Goal: Task Accomplishment & Management: Complete application form

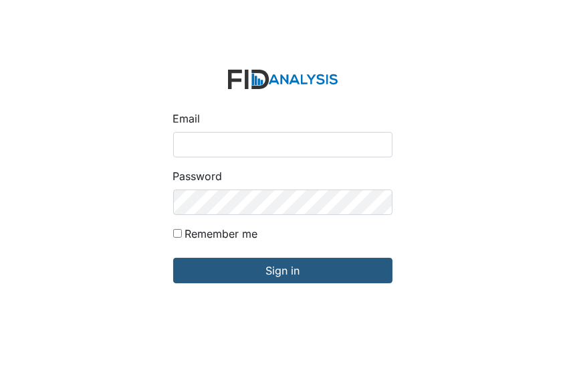
click at [183, 146] on input "Email" at bounding box center [282, 144] width 219 height 25
type input "[EMAIL_ADDRESS][DOMAIN_NAME]"
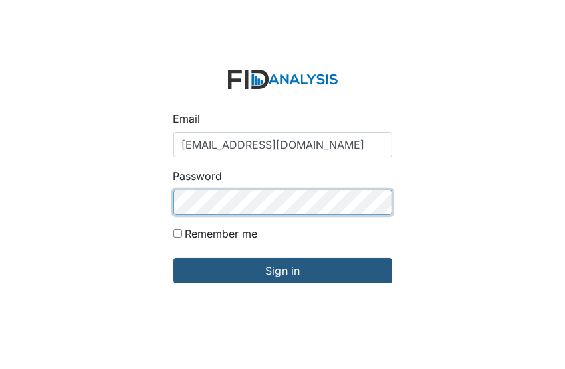
click at [173, 258] on input "Sign in" at bounding box center [282, 270] width 219 height 25
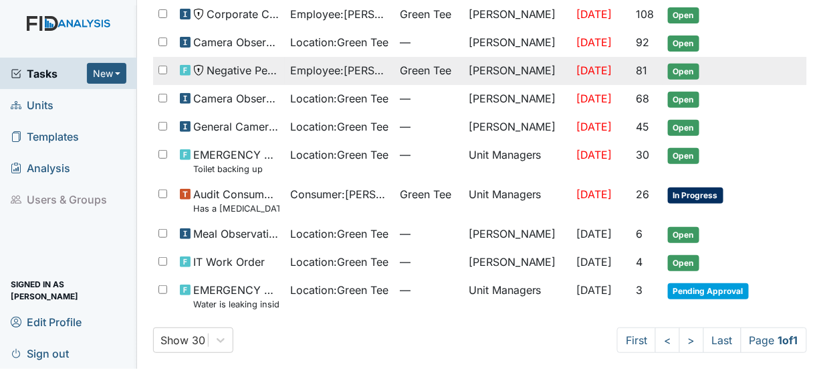
scroll to position [43, 0]
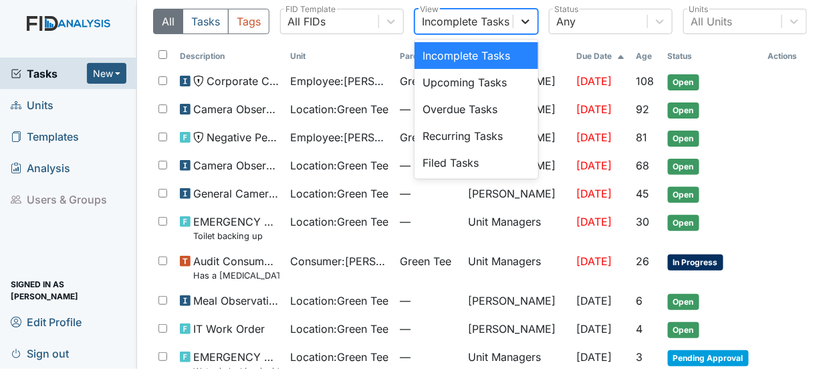
click at [526, 23] on icon at bounding box center [525, 21] width 13 height 13
click at [438, 160] on div "Filed Tasks" at bounding box center [477, 162] width 124 height 27
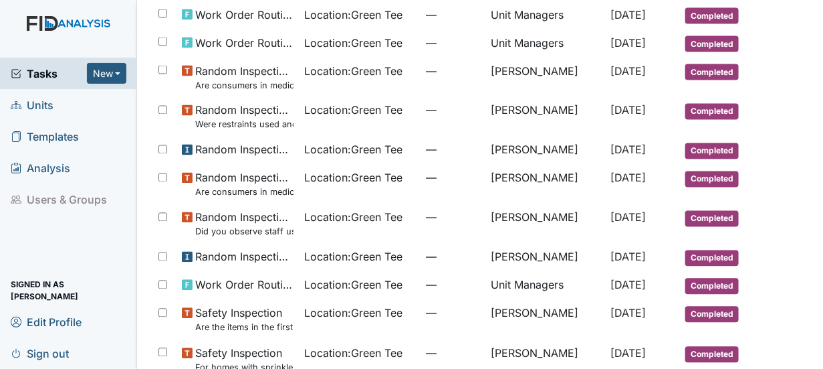
scroll to position [646, 0]
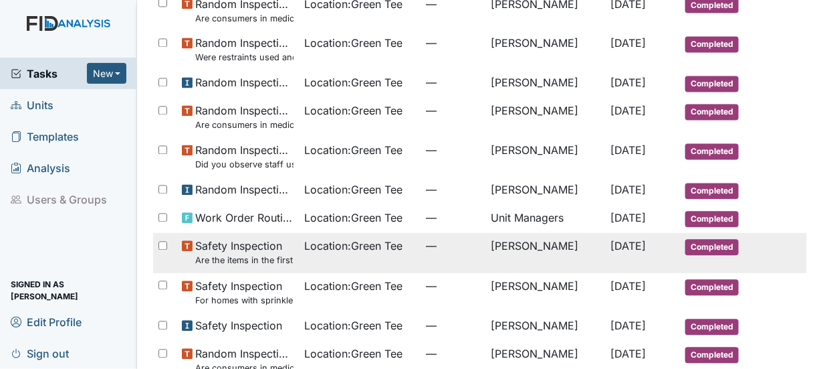
click at [565, 239] on span "Completed" at bounding box center [713, 247] width 54 height 16
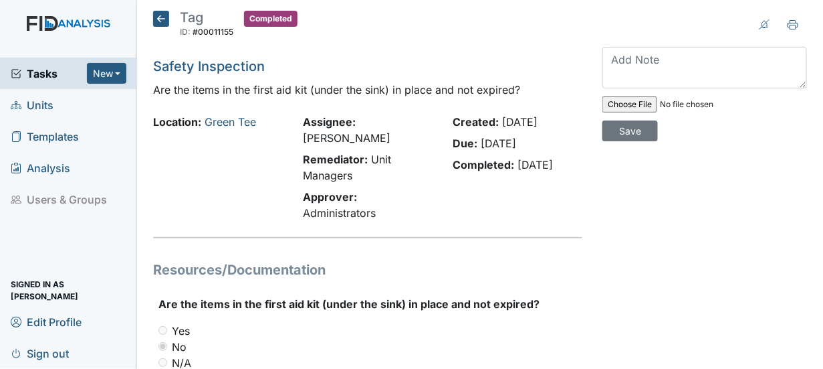
click at [158, 14] on icon at bounding box center [161, 19] width 16 height 16
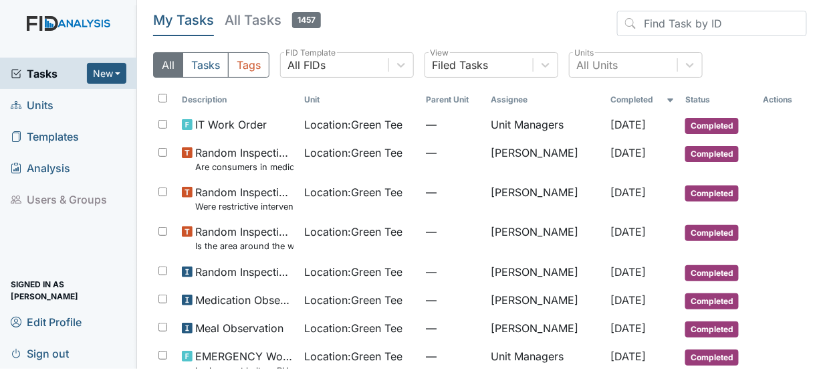
click at [39, 107] on span "Units" at bounding box center [32, 104] width 43 height 21
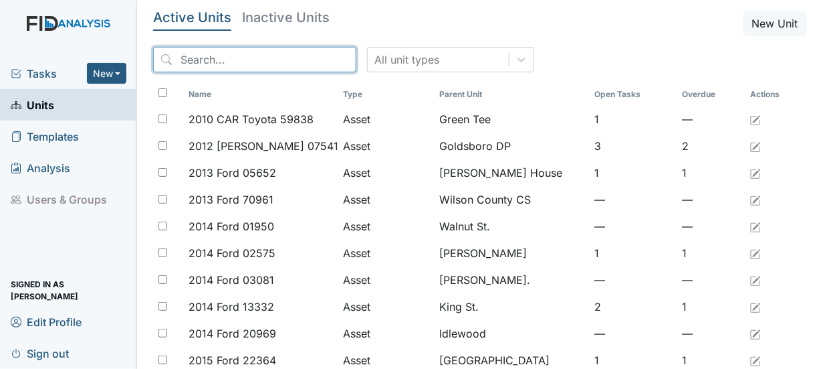
click at [185, 59] on input "search" at bounding box center [254, 59] width 203 height 25
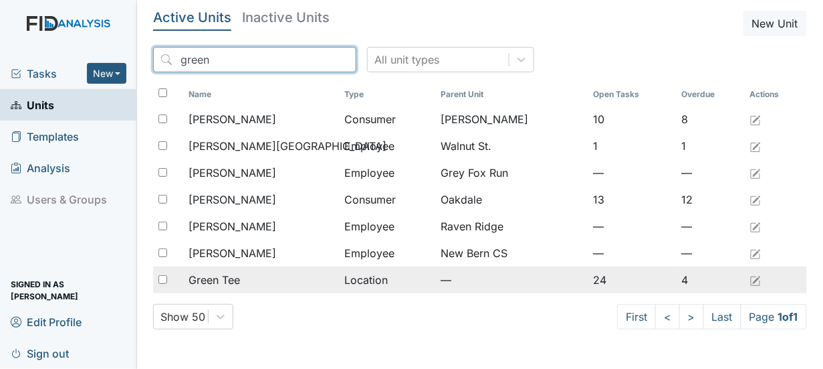
type input "green"
click at [200, 278] on span "Green Tee" at bounding box center [215, 280] width 52 height 16
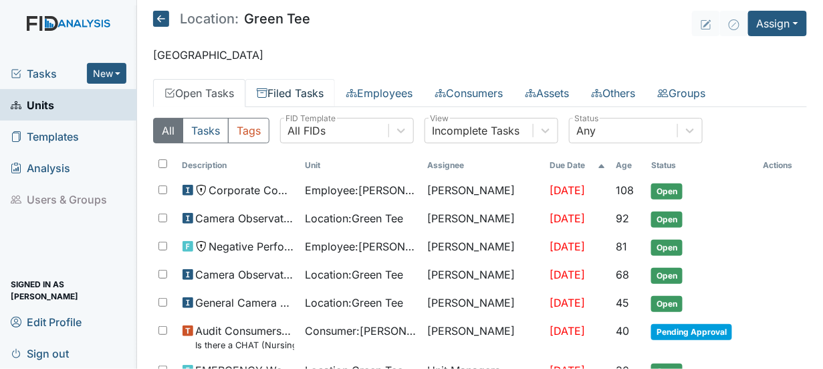
click at [320, 87] on link "Filed Tasks" at bounding box center [290, 93] width 90 height 28
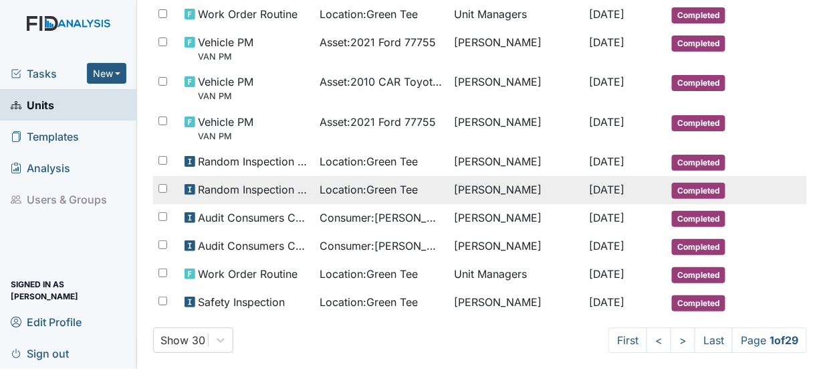
scroll to position [807, 0]
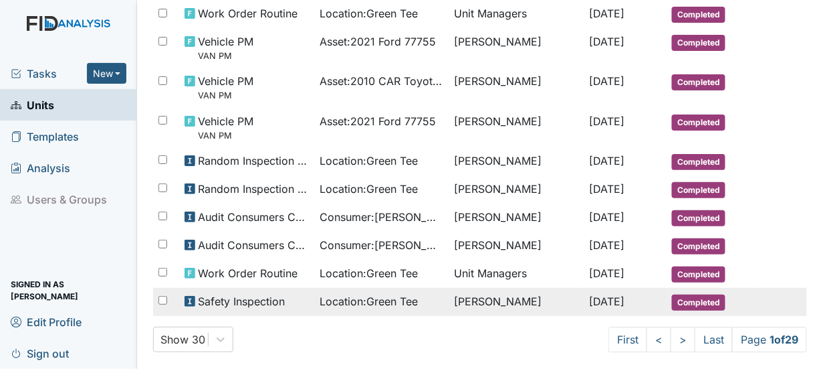
click at [379, 293] on span "Location : Green Tee" at bounding box center [369, 301] width 98 height 16
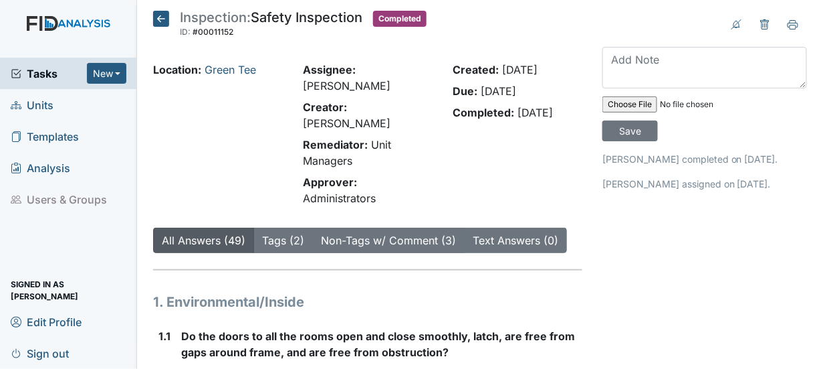
click at [157, 18] on icon at bounding box center [161, 19] width 16 height 16
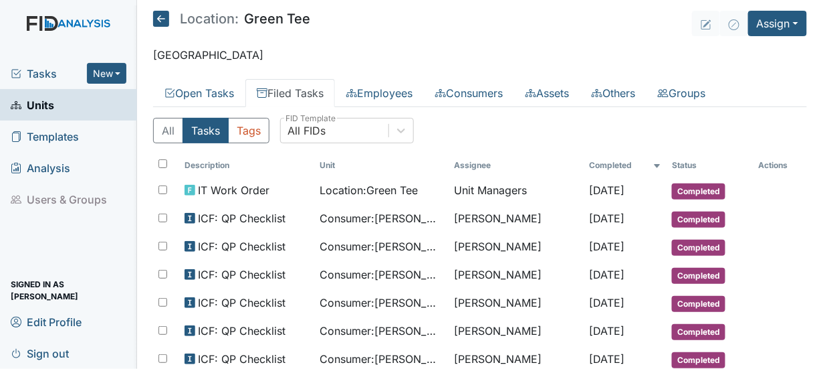
click at [61, 104] on link "Units" at bounding box center [68, 104] width 137 height 31
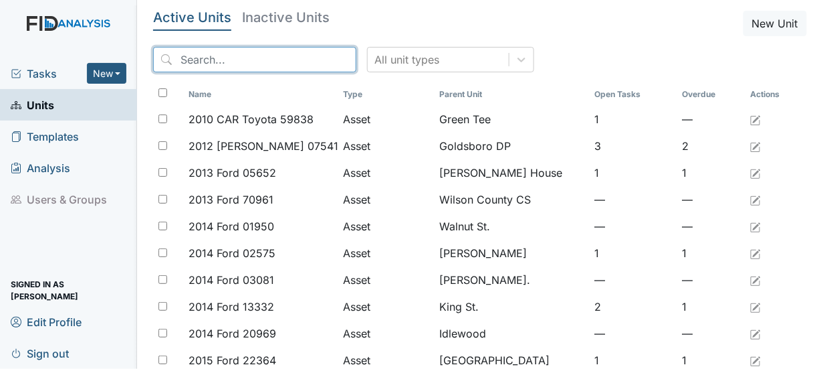
click at [215, 55] on input "search" at bounding box center [254, 59] width 203 height 25
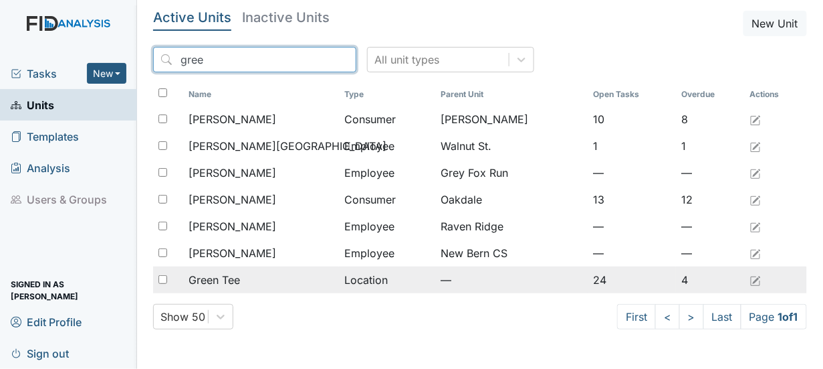
type input "gree"
click at [162, 278] on input "checkbox" at bounding box center [163, 279] width 9 height 9
checkbox input "true"
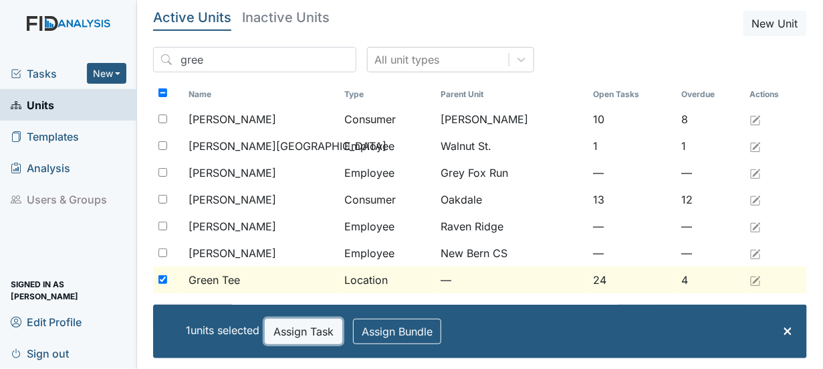
click at [289, 324] on button "Assign Task" at bounding box center [304, 330] width 78 height 25
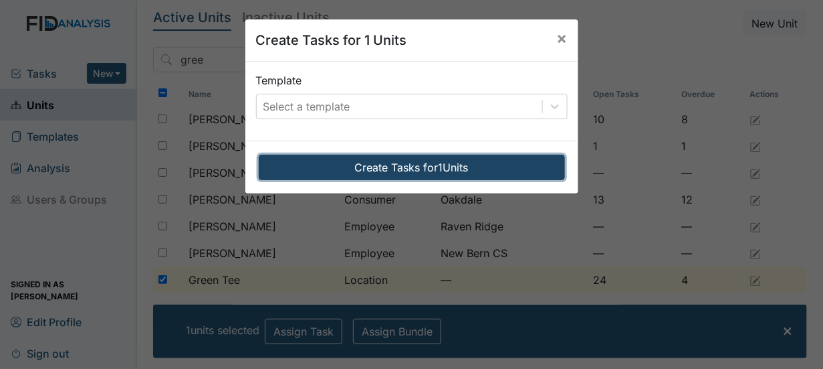
click at [388, 162] on button "Create Tasks for 1 Units" at bounding box center [412, 167] width 306 height 25
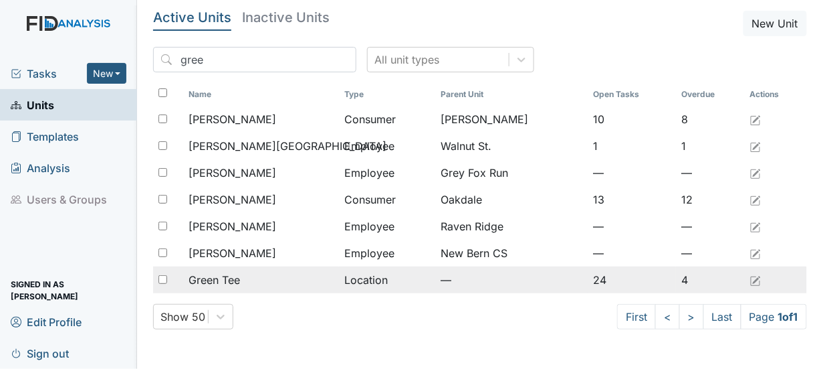
click at [163, 278] on input "checkbox" at bounding box center [163, 279] width 9 height 9
checkbox input "true"
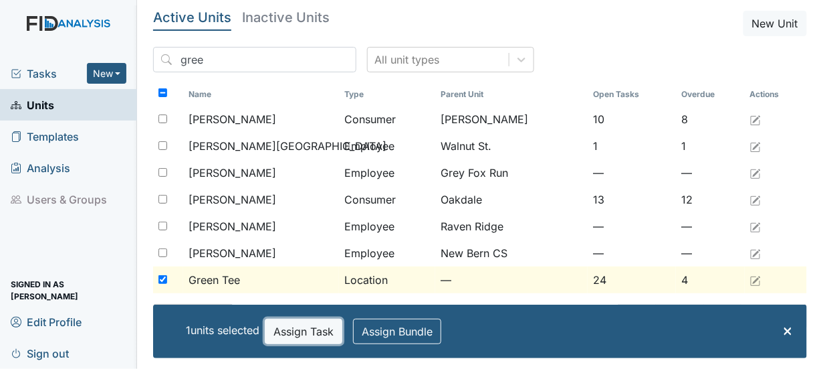
click at [292, 332] on button "Assign Task" at bounding box center [304, 330] width 78 height 25
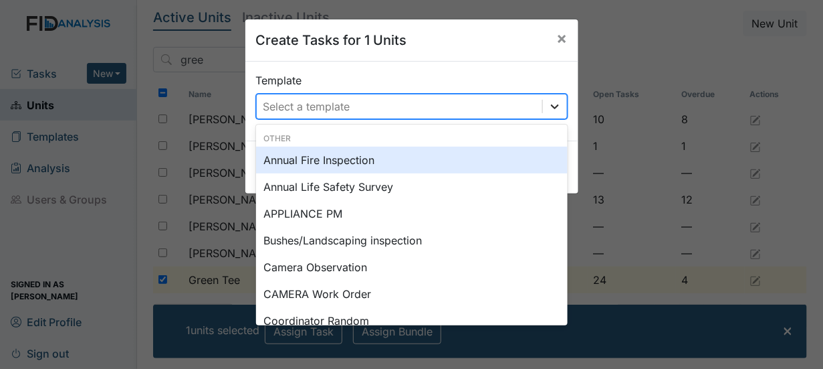
click at [551, 103] on icon at bounding box center [555, 106] width 13 height 13
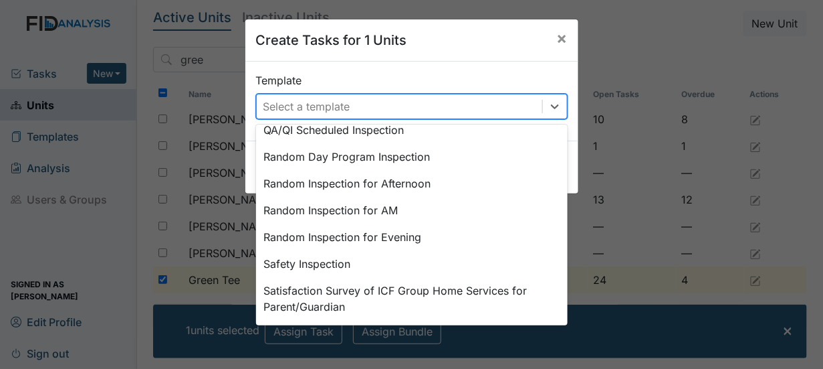
scroll to position [571, 0]
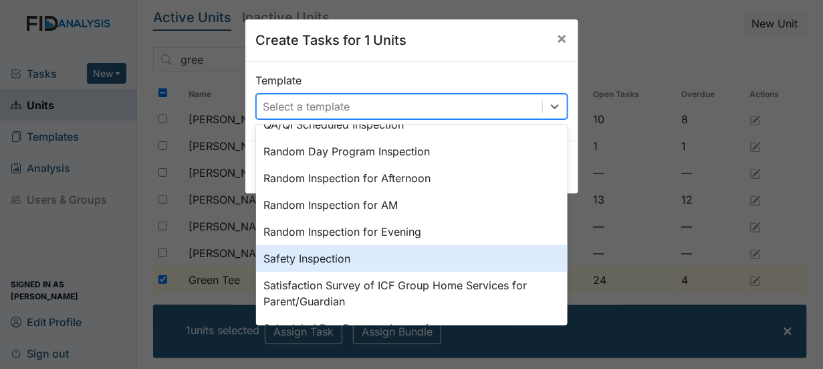
click at [355, 254] on div "Safety Inspection" at bounding box center [412, 258] width 312 height 27
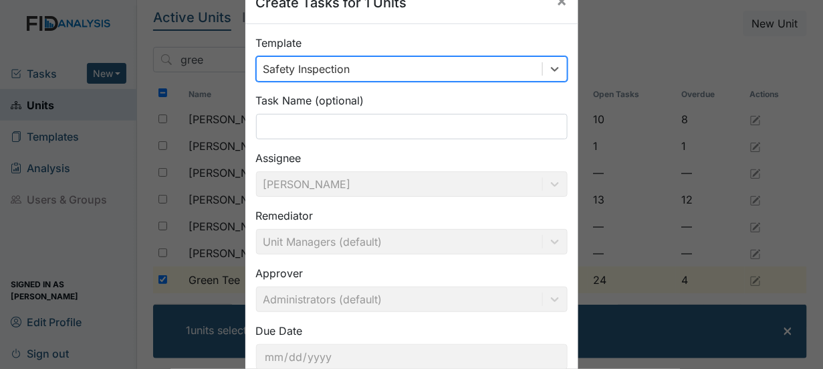
scroll to position [130, 0]
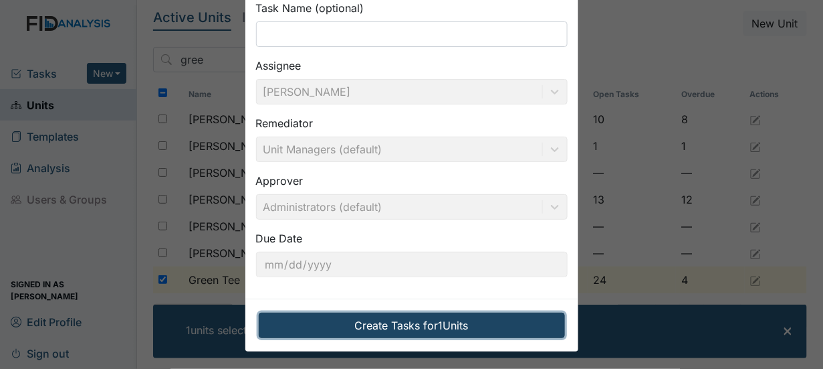
click at [403, 321] on button "Create Tasks for 1 Units" at bounding box center [412, 324] width 306 height 25
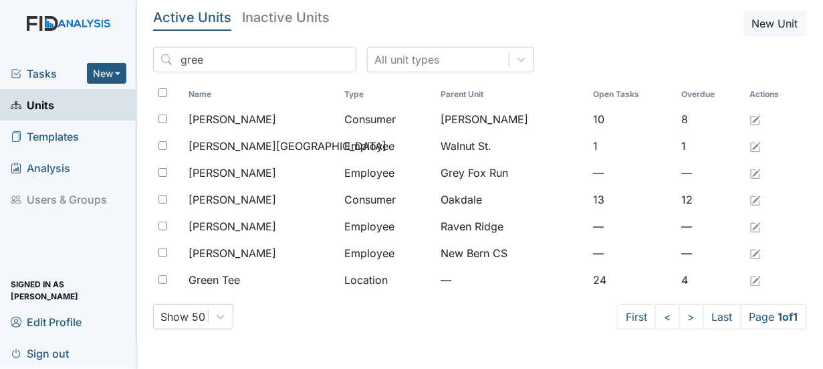
click at [53, 69] on span "Tasks" at bounding box center [49, 74] width 76 height 16
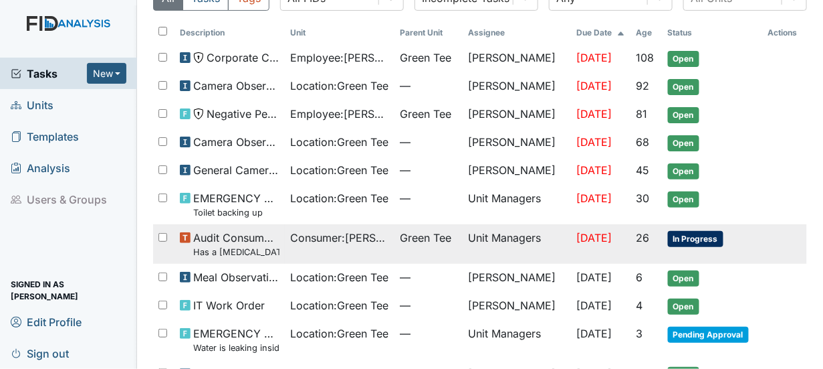
scroll to position [138, 0]
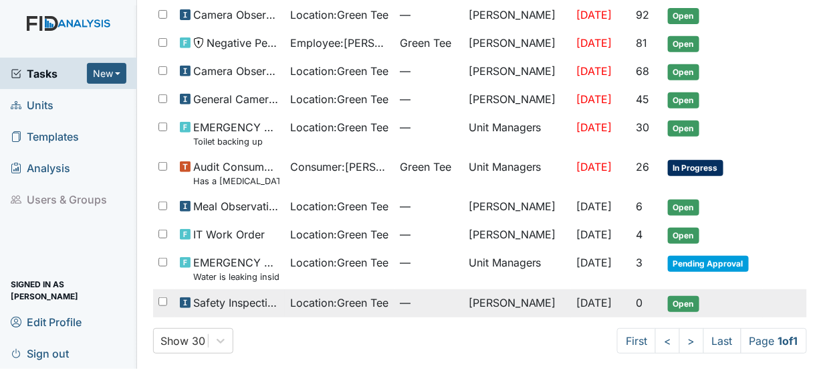
click at [673, 301] on span "Open" at bounding box center [683, 304] width 31 height 16
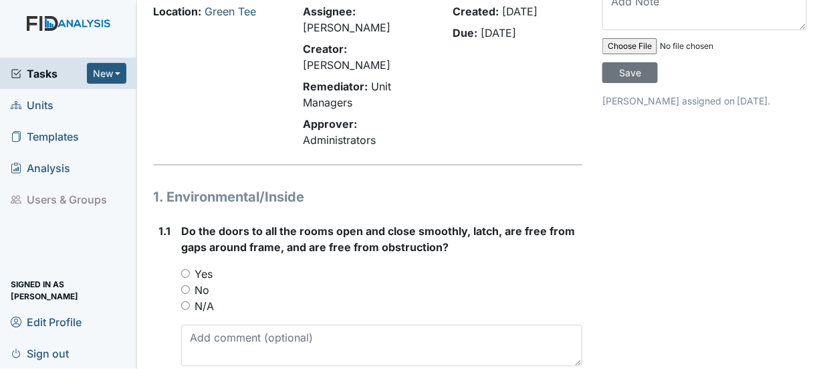
scroll to position [134, 0]
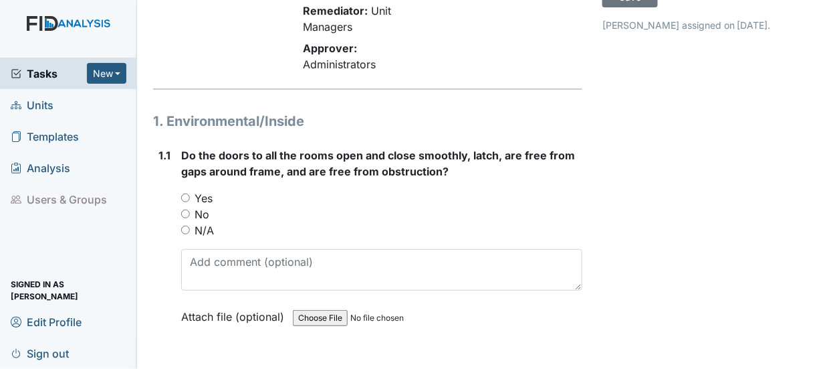
click at [189, 193] on input "Yes" at bounding box center [185, 197] width 9 height 9
radio input "true"
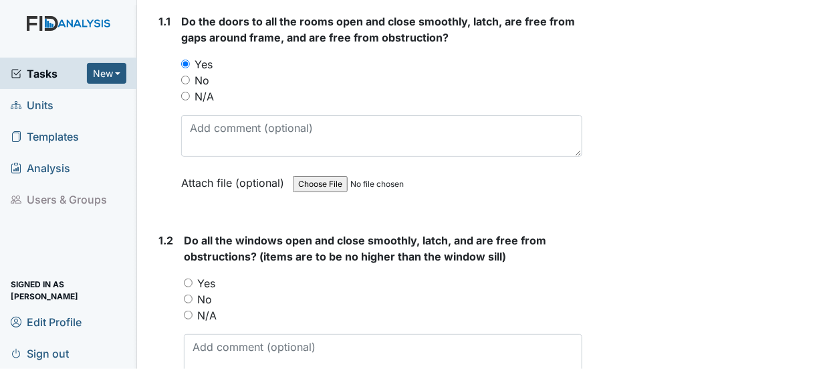
scroll to position [334, 0]
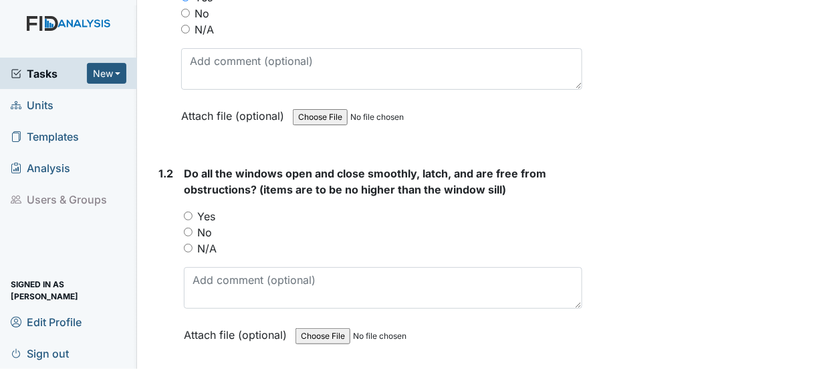
click at [191, 211] on input "Yes" at bounding box center [188, 215] width 9 height 9
radio input "true"
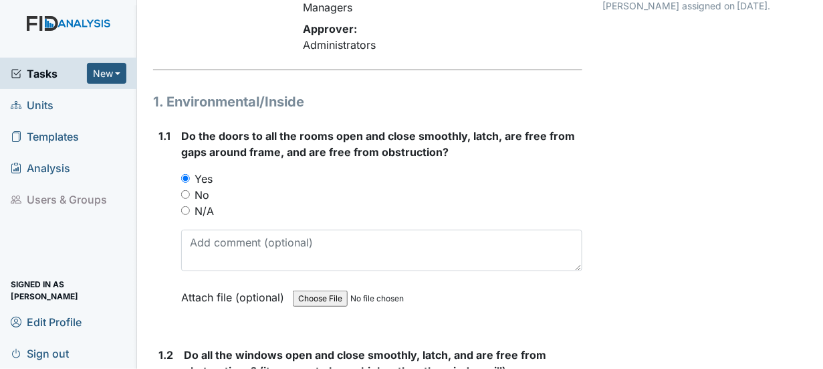
scroll to position [134, 0]
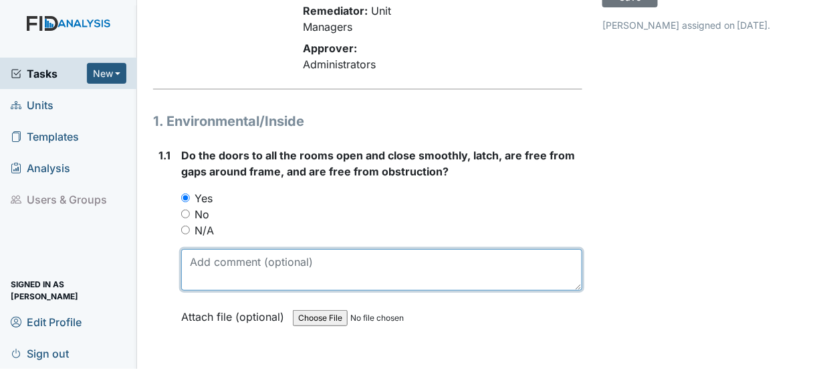
click at [204, 256] on textarea at bounding box center [381, 269] width 401 height 41
click at [240, 249] on textarea "[DATE] 1120pm" at bounding box center [381, 269] width 401 height 41
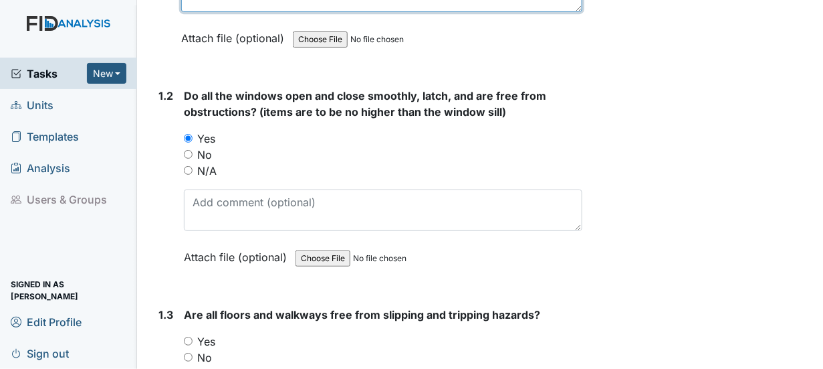
scroll to position [468, 0]
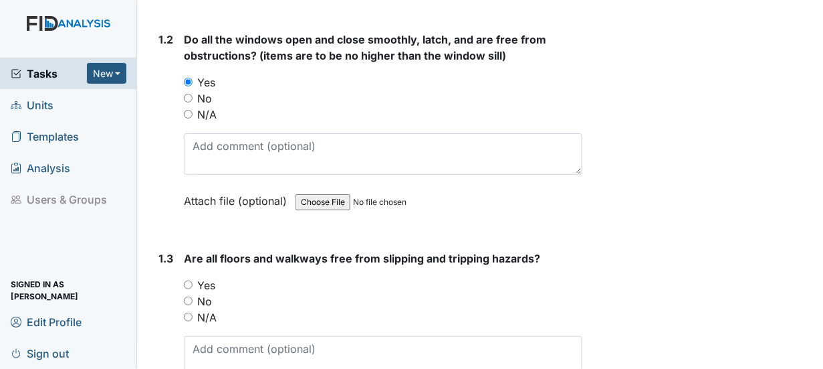
type textarea "[DATE] 11:20pm"
click at [188, 280] on input "Yes" at bounding box center [188, 284] width 9 height 9
radio input "true"
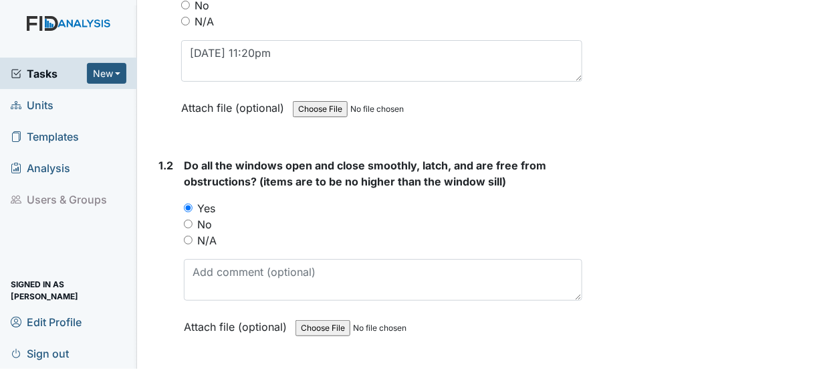
scroll to position [334, 0]
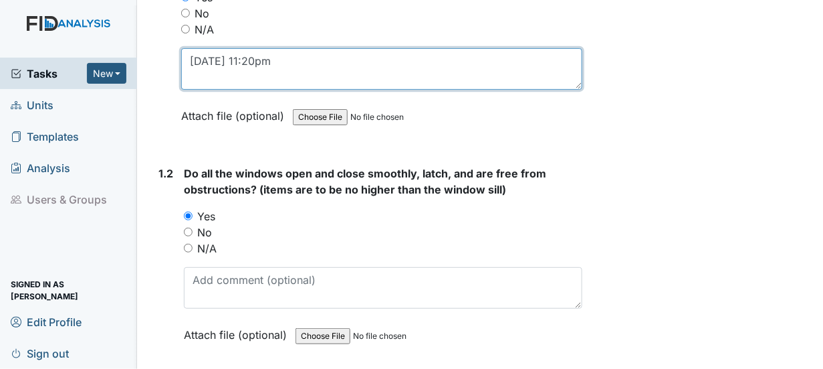
click at [274, 48] on textarea "[DATE] 11:20pm" at bounding box center [381, 68] width 401 height 41
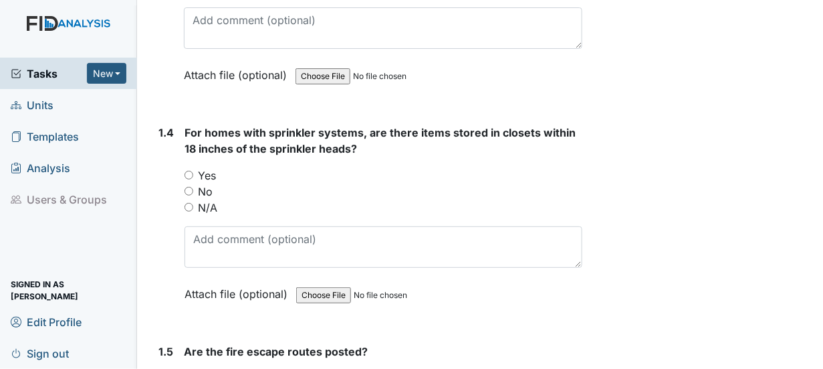
scroll to position [803, 0]
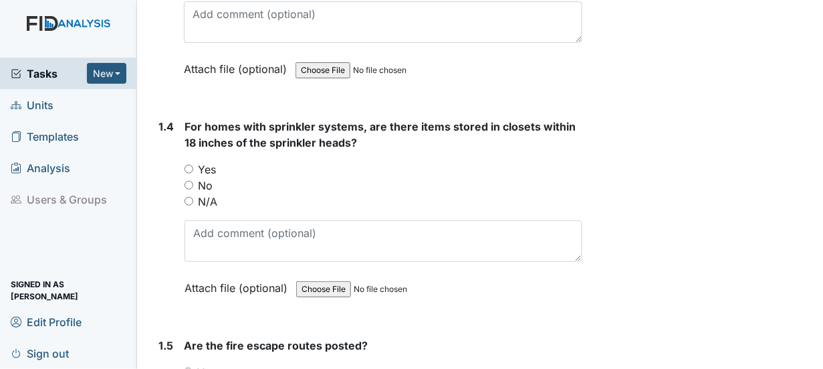
type textarea "[DATE]"
click at [189, 165] on input "Yes" at bounding box center [189, 169] width 9 height 9
radio input "true"
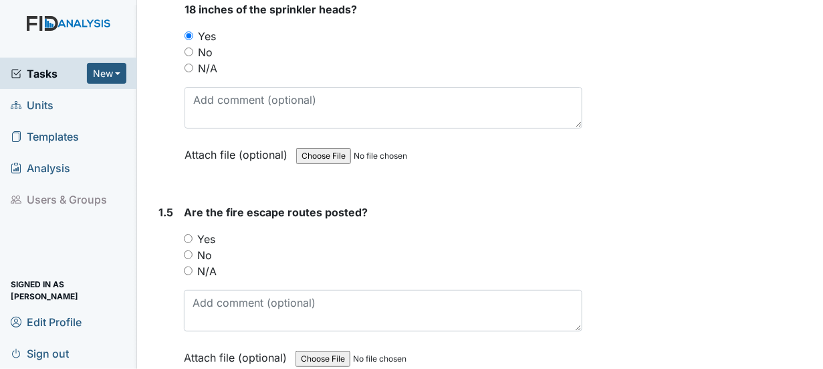
scroll to position [936, 0]
drag, startPoint x: 183, startPoint y: 215, endPoint x: 208, endPoint y: 213, distance: 24.8
click at [188, 215] on div "1.5 Are the fire escape routes posted? You must select one of the below options…" at bounding box center [367, 293] width 429 height 181
drag, startPoint x: 185, startPoint y: 217, endPoint x: 197, endPoint y: 217, distance: 11.4
click at [186, 233] on input "Yes" at bounding box center [188, 237] width 9 height 9
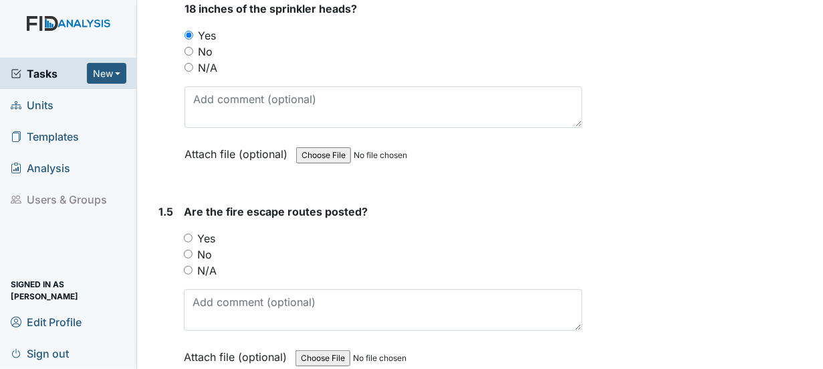
radio input "true"
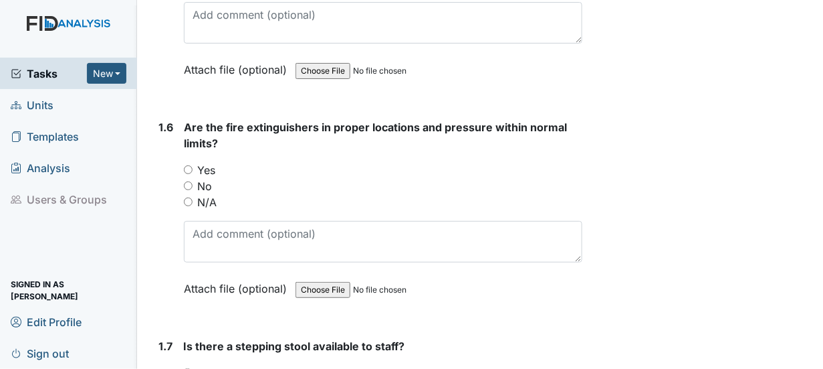
scroll to position [1204, 0]
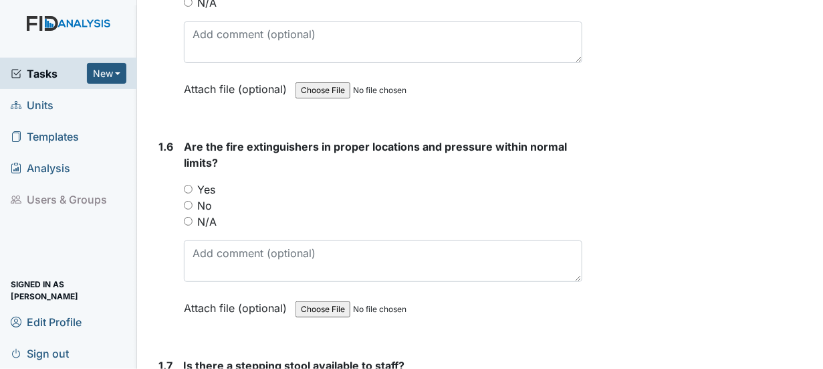
click at [185, 185] on input "Yes" at bounding box center [188, 189] width 9 height 9
radio input "true"
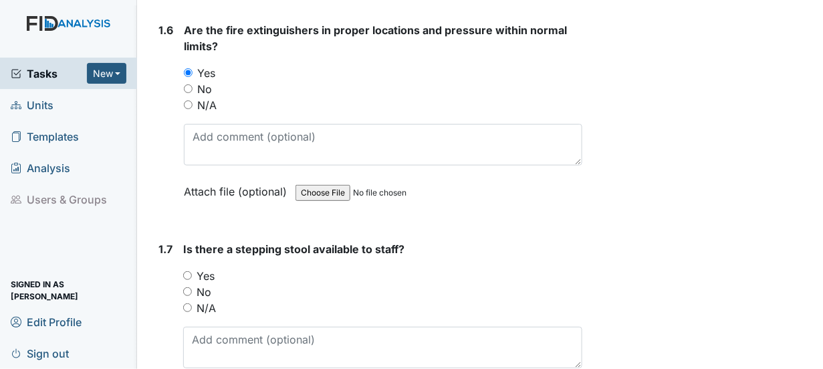
scroll to position [1338, 0]
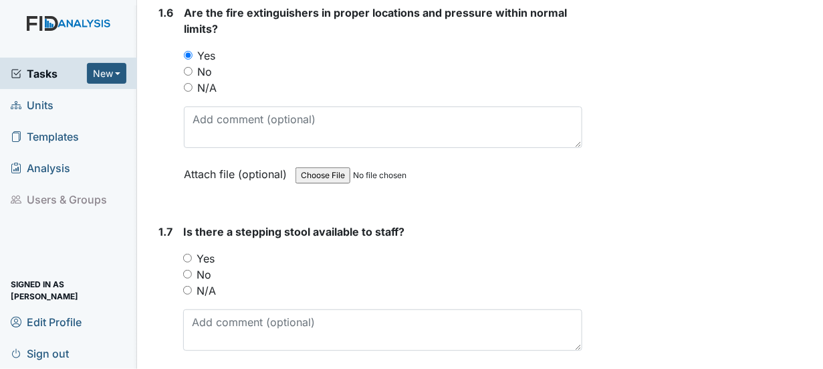
drag, startPoint x: 188, startPoint y: 235, endPoint x: 195, endPoint y: 236, distance: 7.5
click at [189, 254] on input "Yes" at bounding box center [187, 258] width 9 height 9
radio input "true"
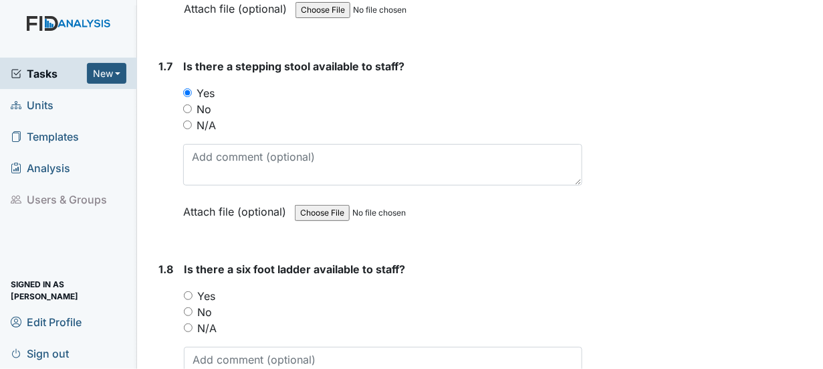
scroll to position [1539, 0]
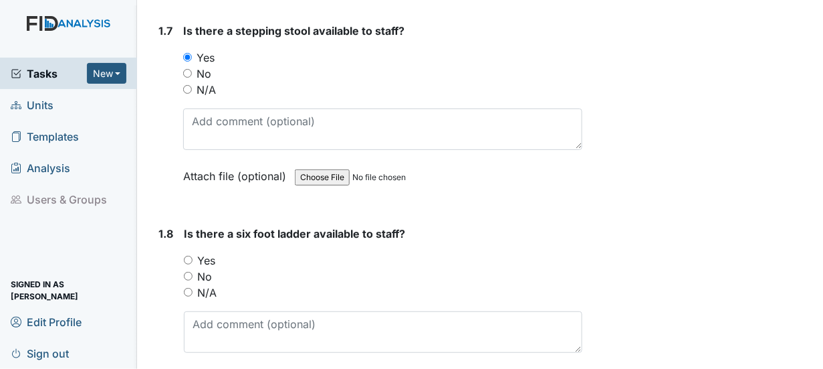
drag, startPoint x: 187, startPoint y: 234, endPoint x: 217, endPoint y: 238, distance: 30.4
click at [190, 256] on input "Yes" at bounding box center [188, 260] width 9 height 9
radio input "true"
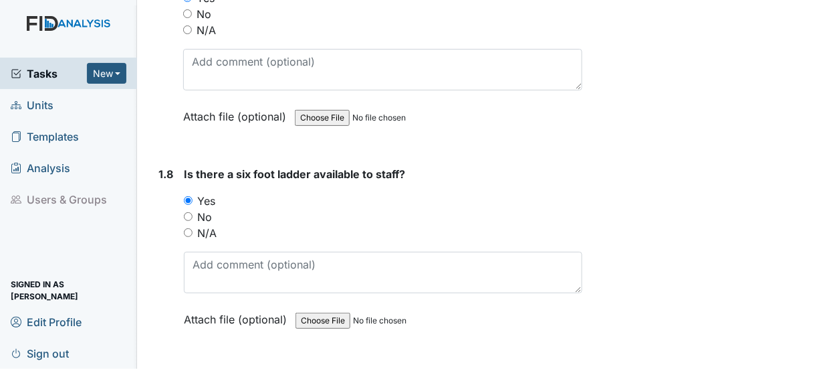
scroll to position [1739, 0]
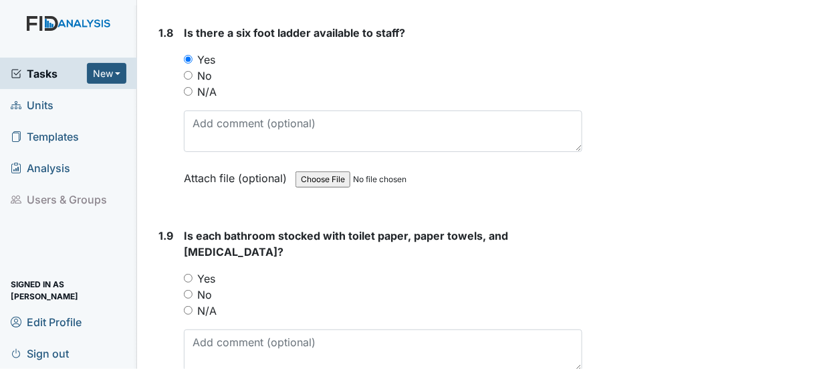
click at [187, 274] on input "Yes" at bounding box center [188, 278] width 9 height 9
radio input "true"
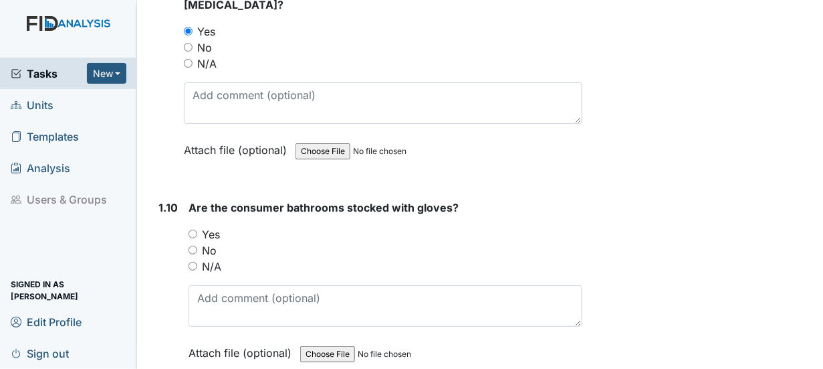
scroll to position [2007, 0]
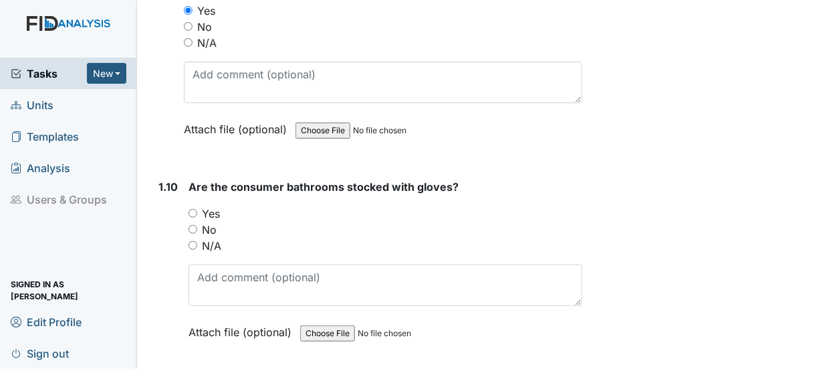
click at [189, 209] on input "Yes" at bounding box center [193, 213] width 9 height 9
radio input "true"
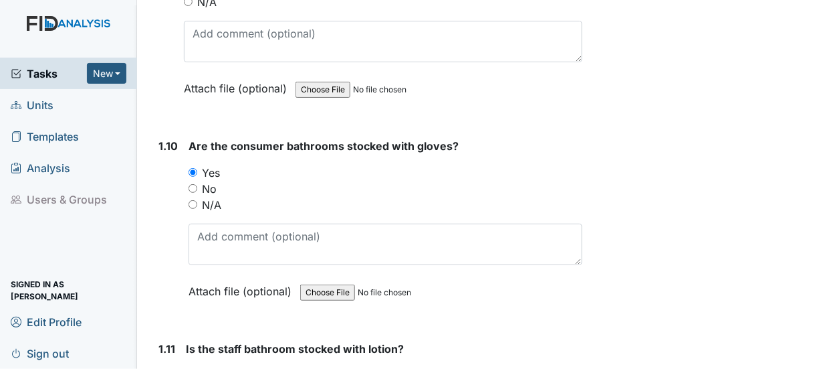
scroll to position [2141, 0]
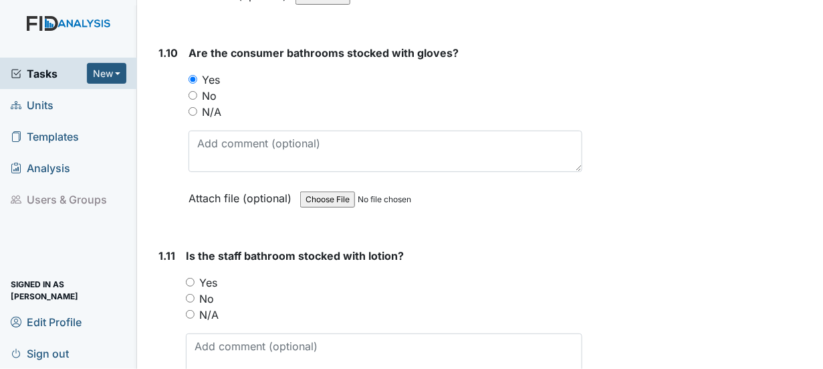
click at [191, 278] on input "Yes" at bounding box center [190, 282] width 9 height 9
radio input "true"
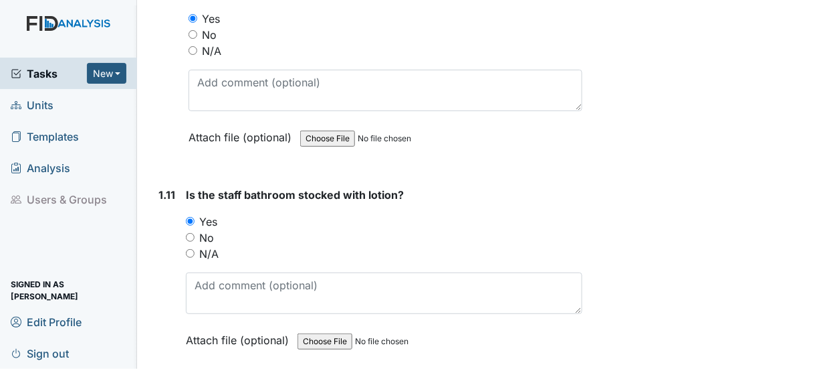
scroll to position [2341, 0]
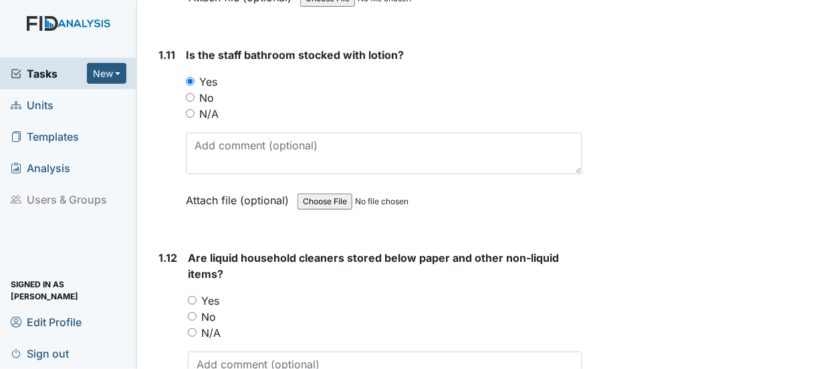
drag, startPoint x: 189, startPoint y: 272, endPoint x: 196, endPoint y: 274, distance: 7.6
click at [191, 296] on input "Yes" at bounding box center [192, 300] width 9 height 9
radio input "true"
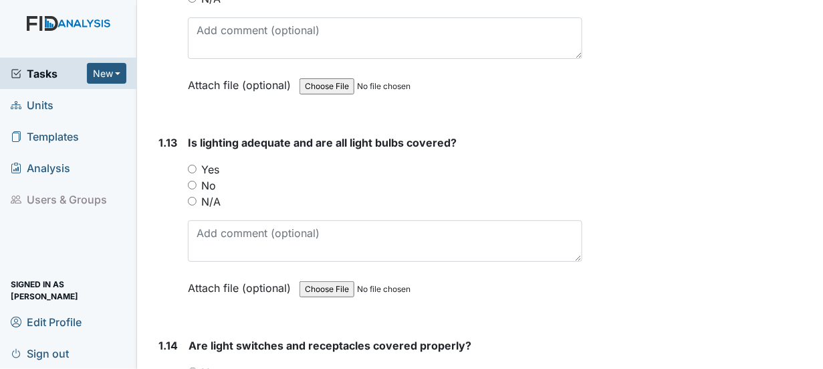
scroll to position [2676, 0]
click at [195, 164] on input "Yes" at bounding box center [192, 168] width 9 height 9
radio input "true"
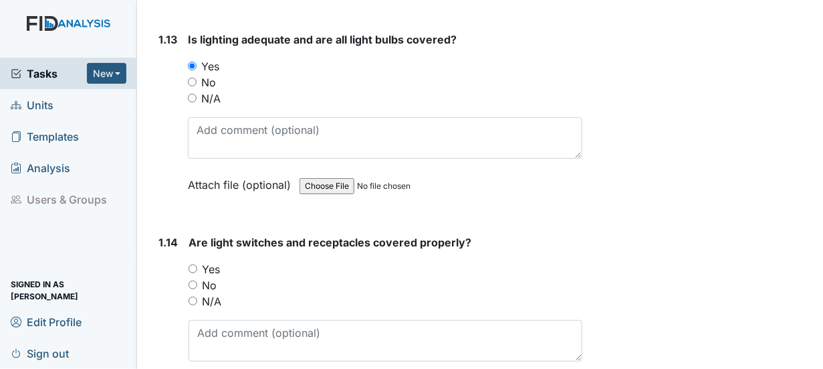
scroll to position [2809, 0]
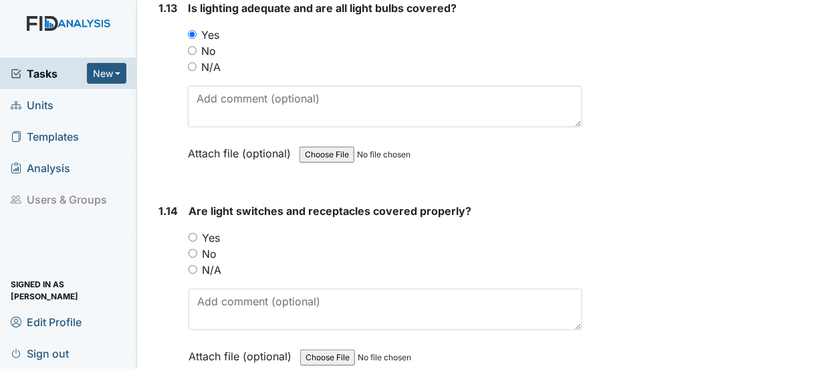
click at [191, 233] on input "Yes" at bounding box center [193, 237] width 9 height 9
radio input "true"
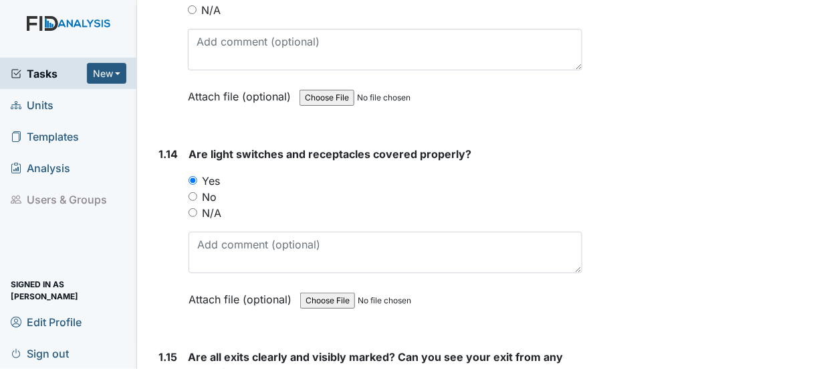
scroll to position [3010, 0]
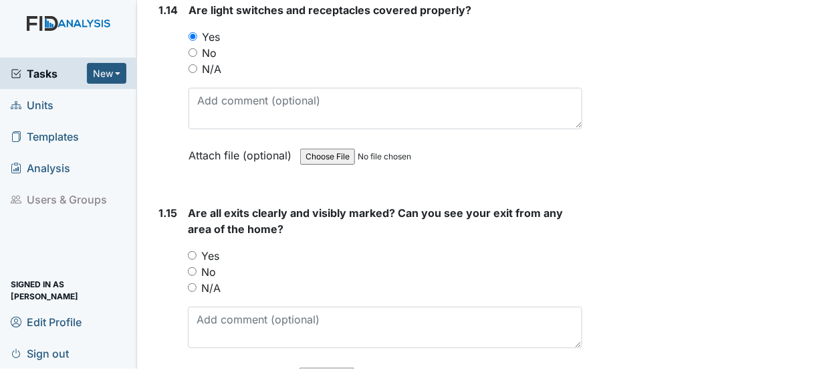
click at [191, 251] on input "Yes" at bounding box center [192, 255] width 9 height 9
radio input "true"
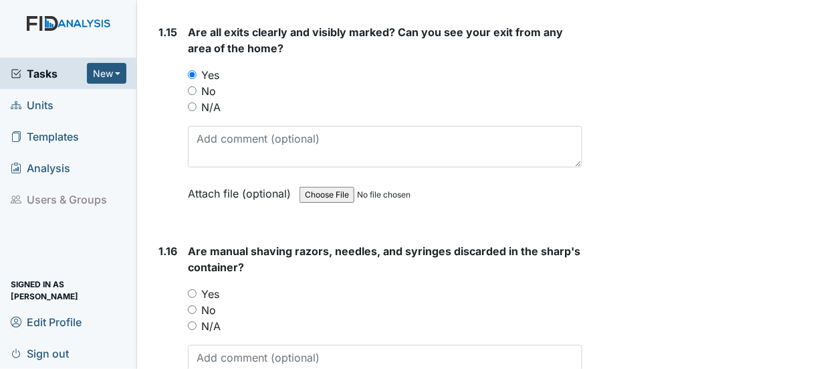
scroll to position [3211, 0]
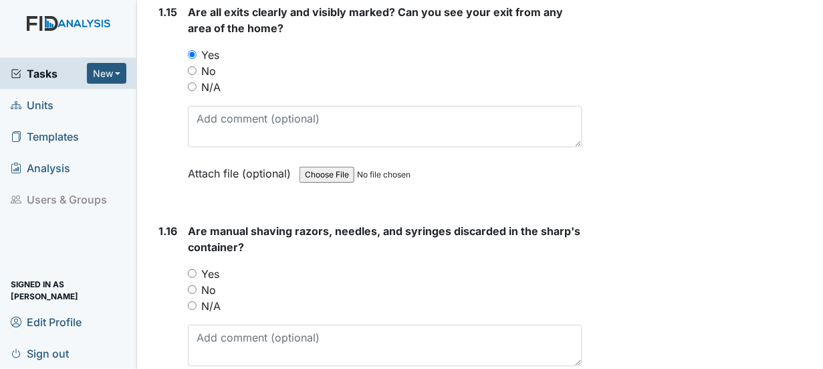
click at [190, 269] on input "Yes" at bounding box center [192, 273] width 9 height 9
radio input "true"
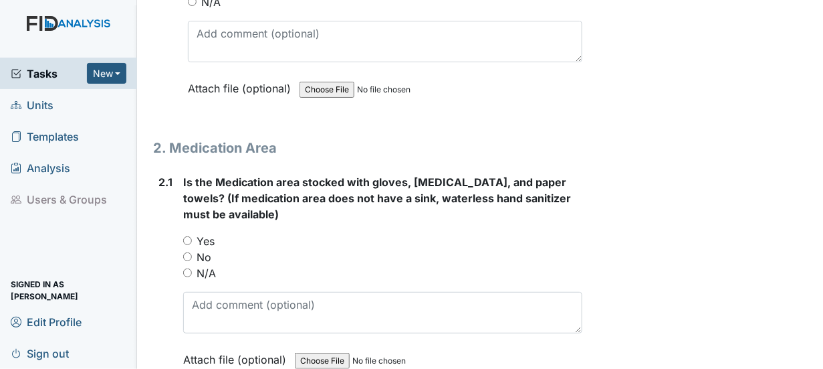
scroll to position [3545, 0]
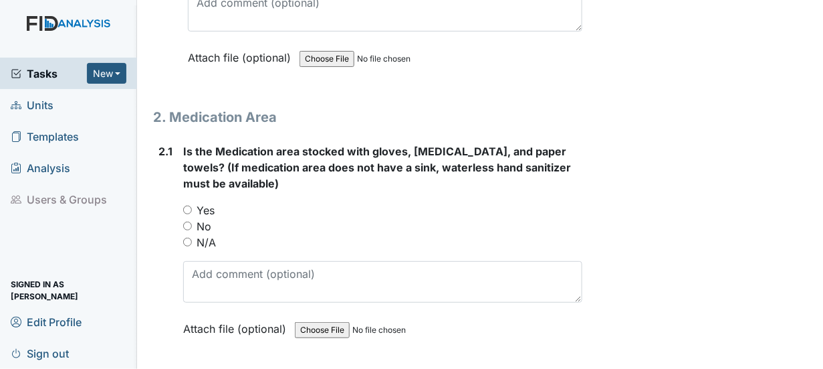
drag, startPoint x: 186, startPoint y: 177, endPoint x: 235, endPoint y: 198, distance: 53.1
click at [190, 205] on input "Yes" at bounding box center [187, 209] width 9 height 9
radio input "true"
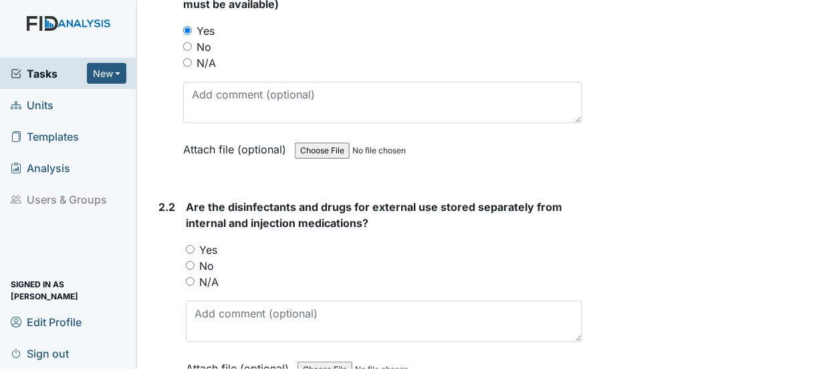
scroll to position [3746, 0]
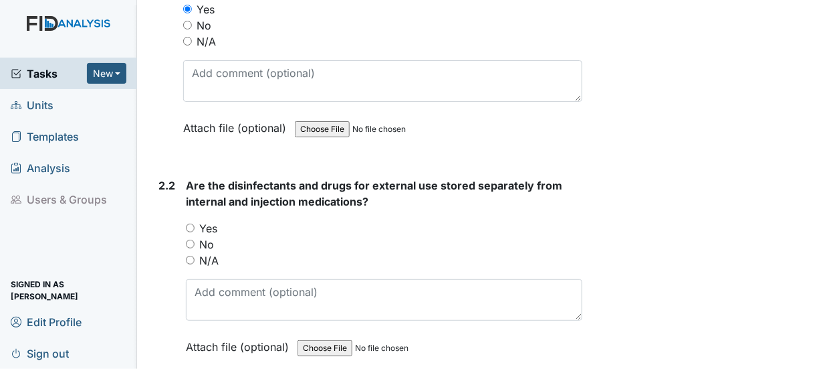
click at [189, 223] on input "Yes" at bounding box center [190, 227] width 9 height 9
radio input "true"
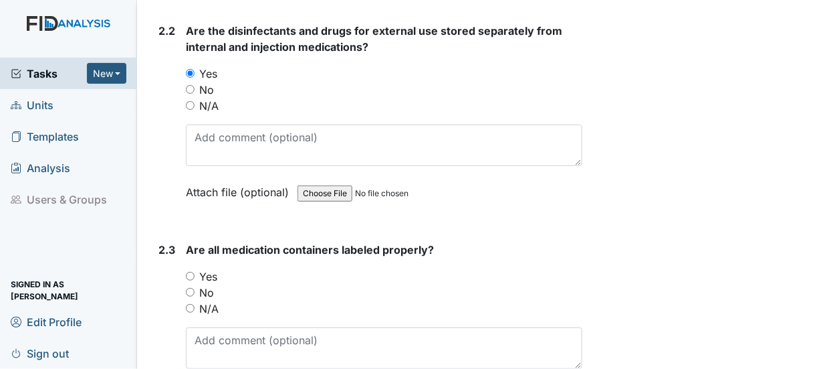
scroll to position [3947, 0]
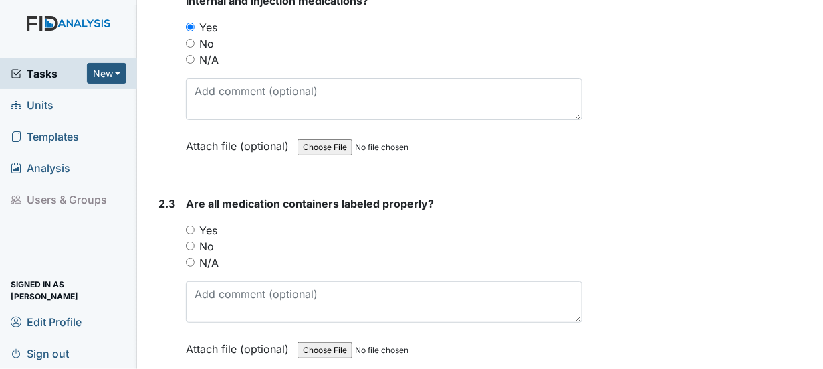
click at [191, 225] on input "Yes" at bounding box center [190, 229] width 9 height 9
radio input "true"
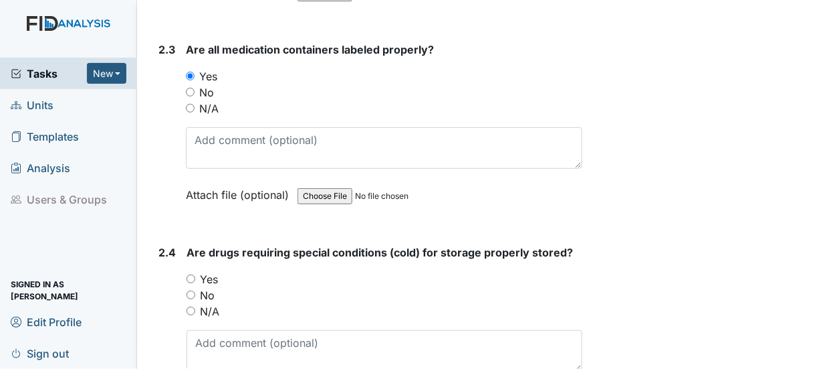
scroll to position [4147, 0]
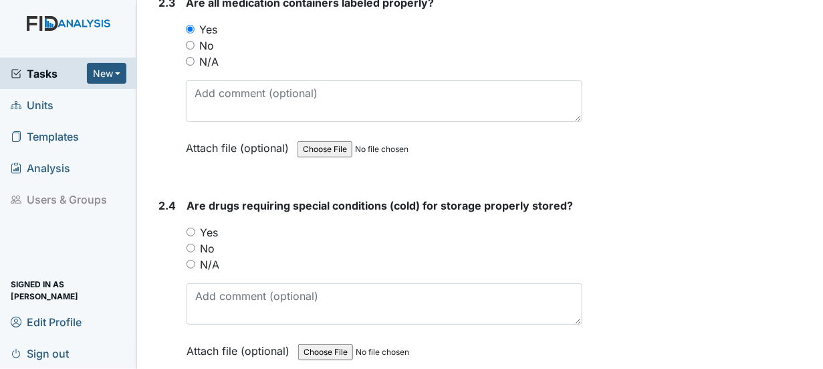
click at [189, 227] on input "Yes" at bounding box center [191, 231] width 9 height 9
radio input "true"
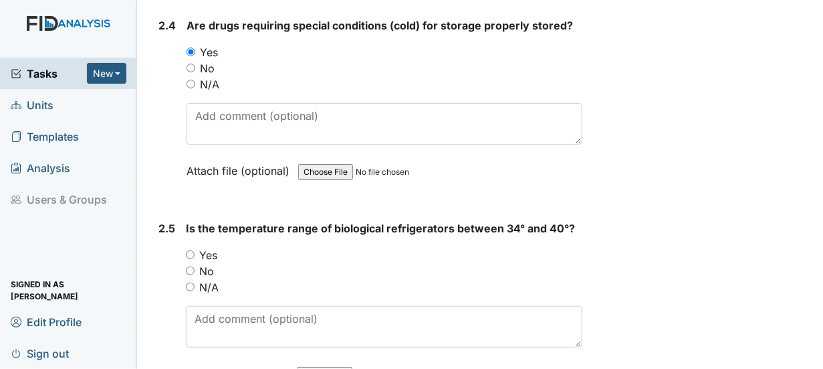
scroll to position [4348, 0]
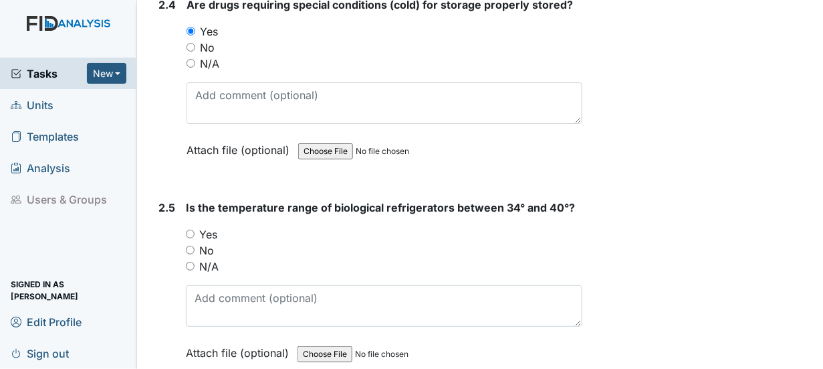
click at [187, 229] on input "Yes" at bounding box center [190, 233] width 9 height 9
radio input "true"
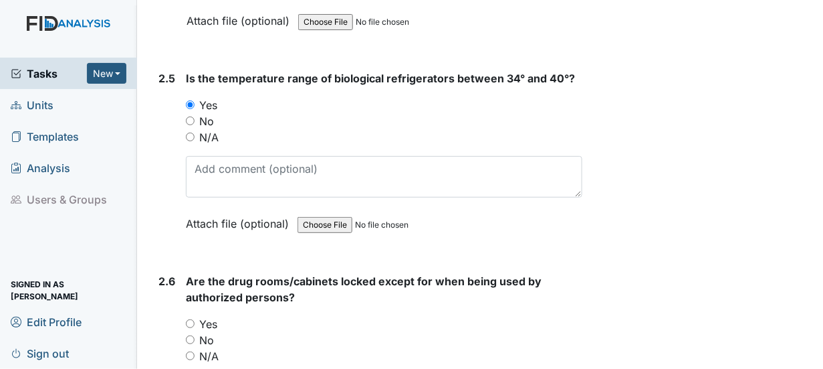
scroll to position [4482, 0]
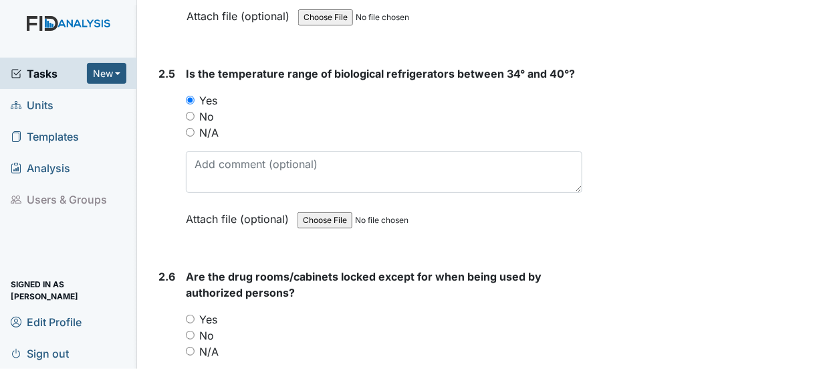
click at [193, 314] on input "Yes" at bounding box center [190, 318] width 9 height 9
radio input "true"
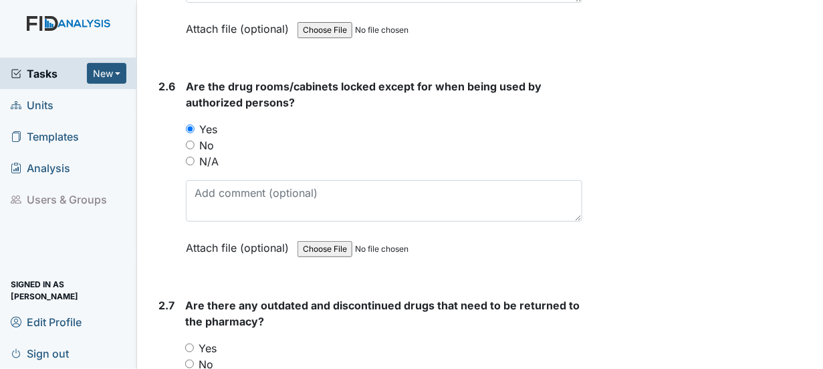
scroll to position [4682, 0]
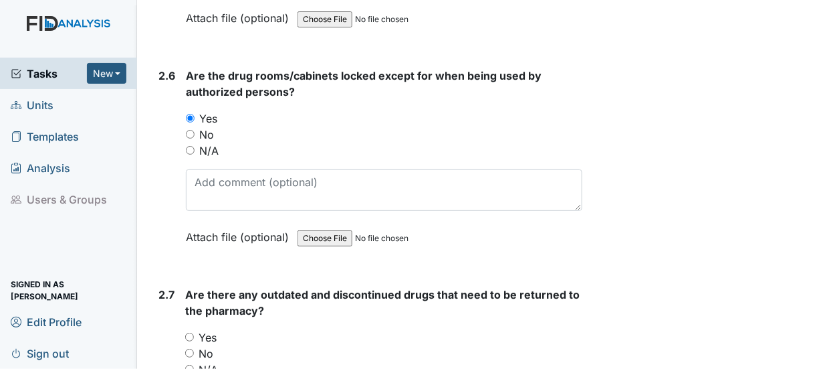
click at [188, 332] on input "Yes" at bounding box center [189, 336] width 9 height 9
radio input "true"
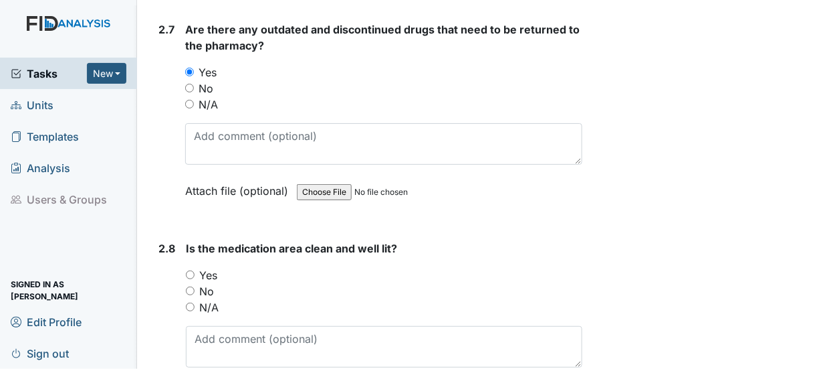
scroll to position [4950, 0]
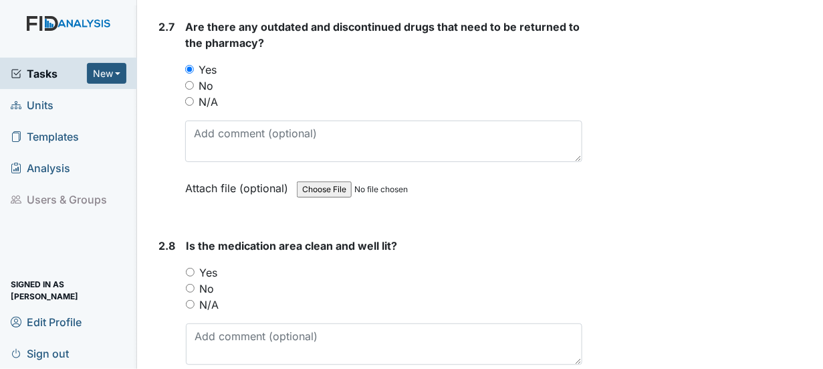
click at [191, 268] on input "Yes" at bounding box center [190, 272] width 9 height 9
radio input "true"
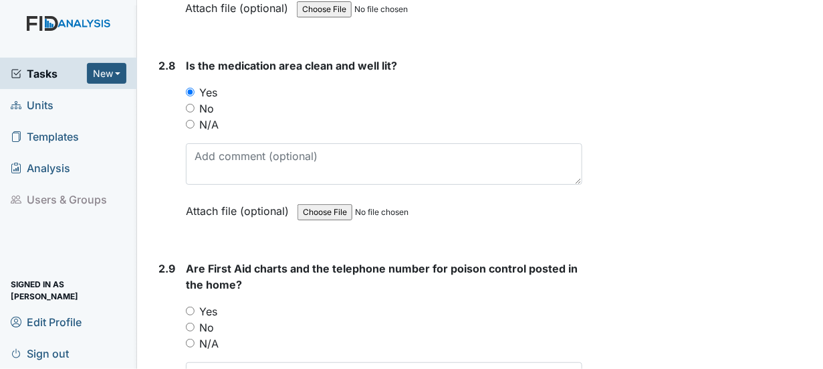
scroll to position [5151, 0]
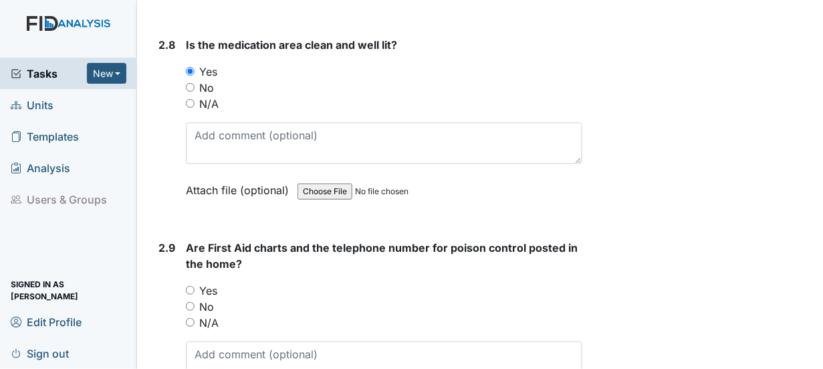
click at [189, 286] on input "Yes" at bounding box center [190, 290] width 9 height 9
radio input "true"
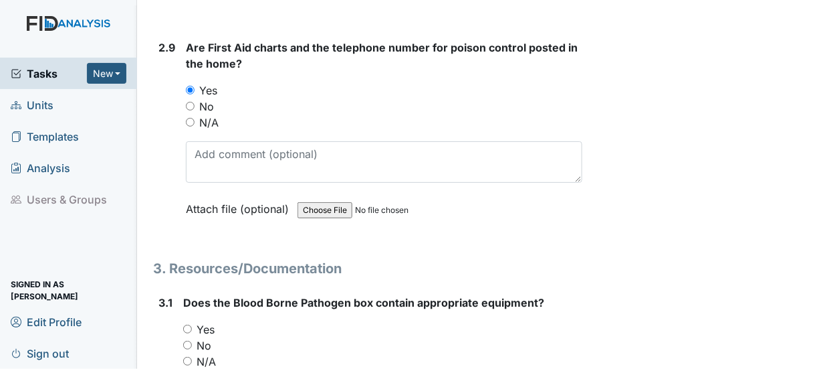
scroll to position [5351, 0]
click at [187, 324] on input "Yes" at bounding box center [187, 328] width 9 height 9
radio input "true"
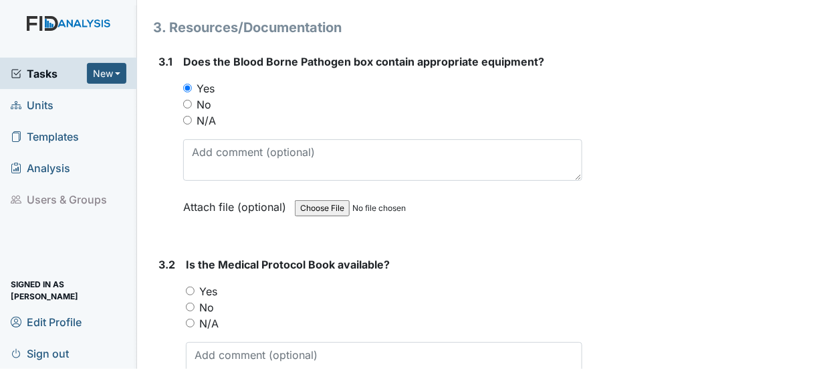
scroll to position [5619, 0]
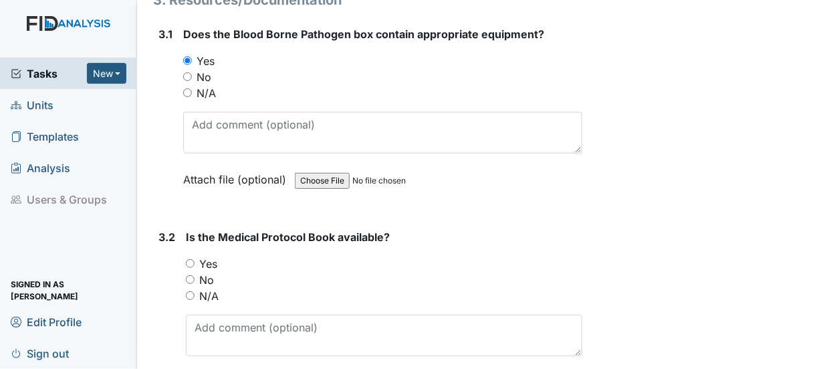
click at [191, 259] on input "Yes" at bounding box center [190, 263] width 9 height 9
radio input "true"
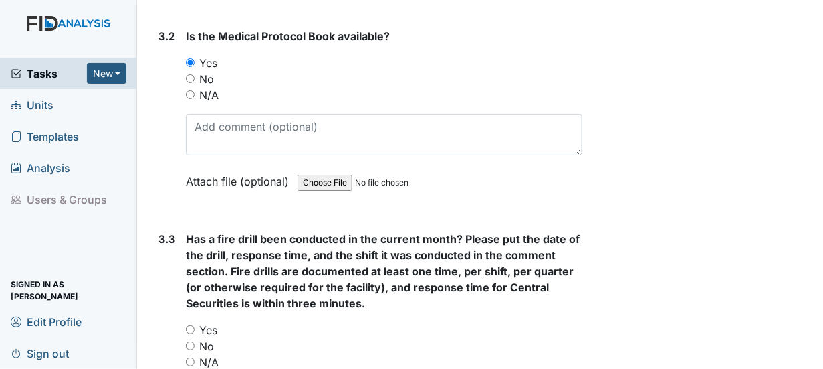
scroll to position [5886, 0]
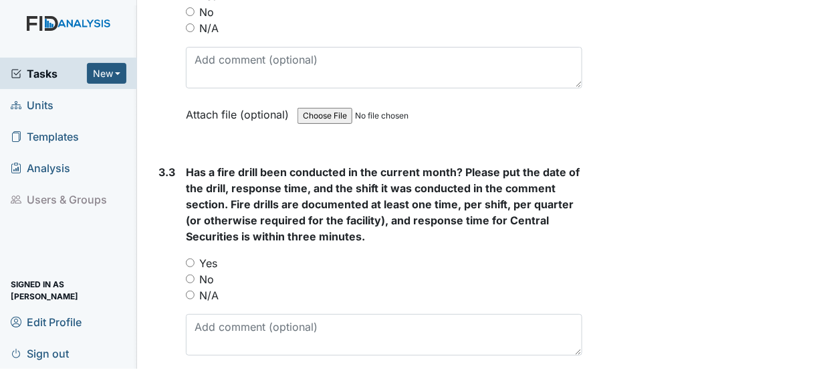
click at [188, 258] on input "Yes" at bounding box center [190, 262] width 9 height 9
radio input "true"
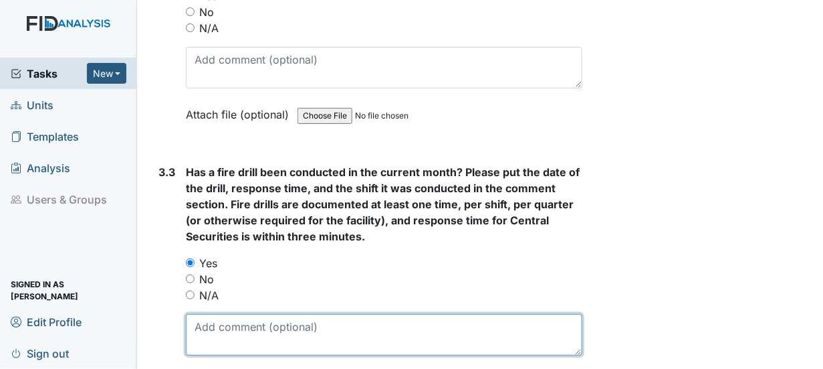
click at [205, 314] on textarea at bounding box center [384, 334] width 397 height 41
click at [243, 314] on textarea "[DATE]" at bounding box center [384, 334] width 397 height 41
click at [289, 314] on textarea "[DATE] 2mins." at bounding box center [384, 334] width 397 height 41
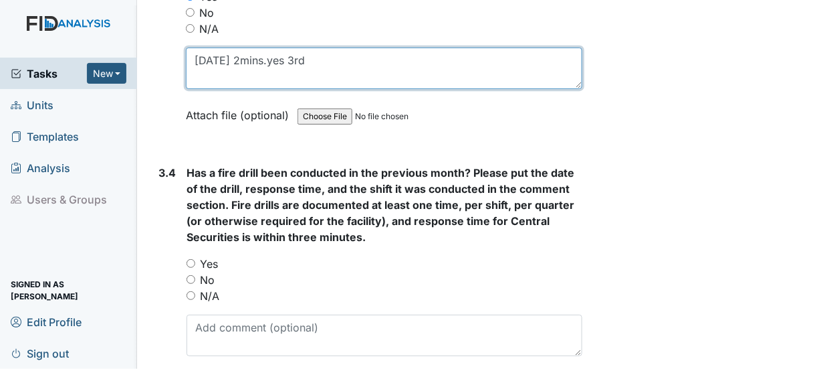
scroll to position [6154, 0]
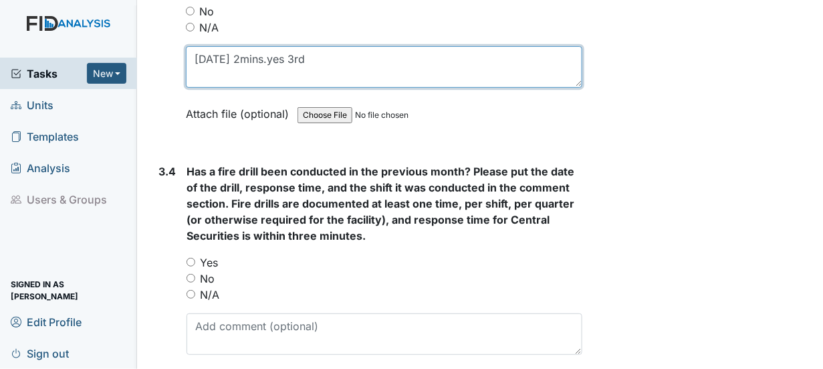
type textarea "[DATE] 2mins.yes 3rd"
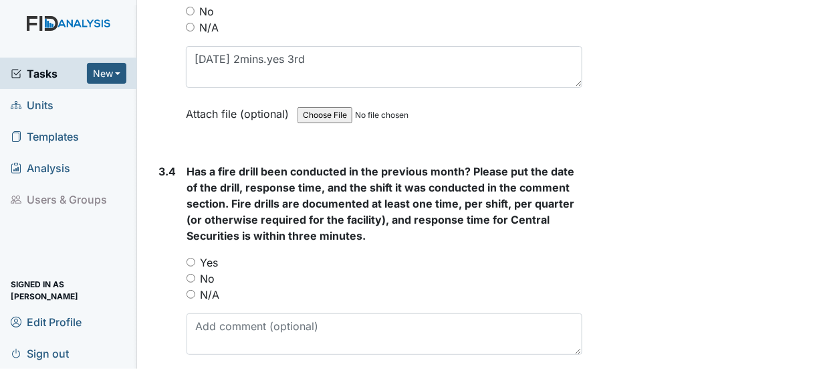
click at [188, 258] on input "Yes" at bounding box center [191, 262] width 9 height 9
radio input "true"
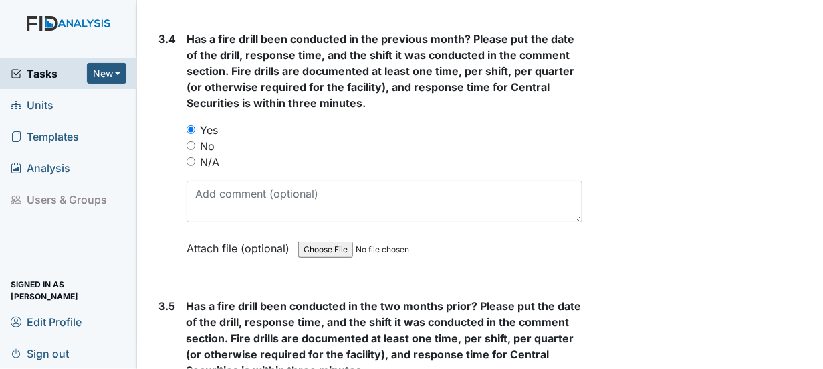
scroll to position [6288, 0]
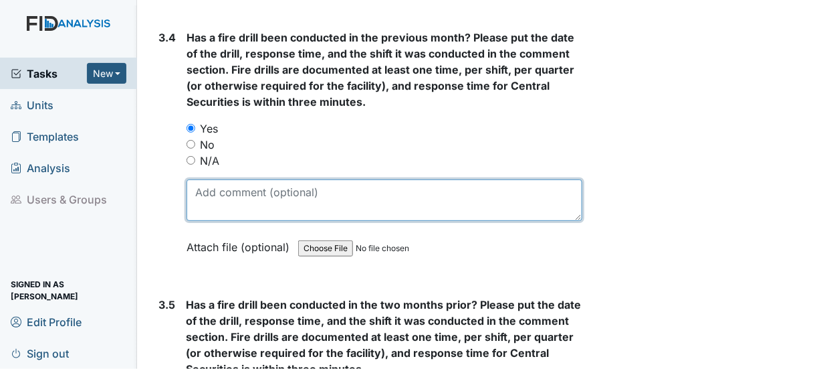
click at [205, 179] on textarea at bounding box center [385, 199] width 396 height 41
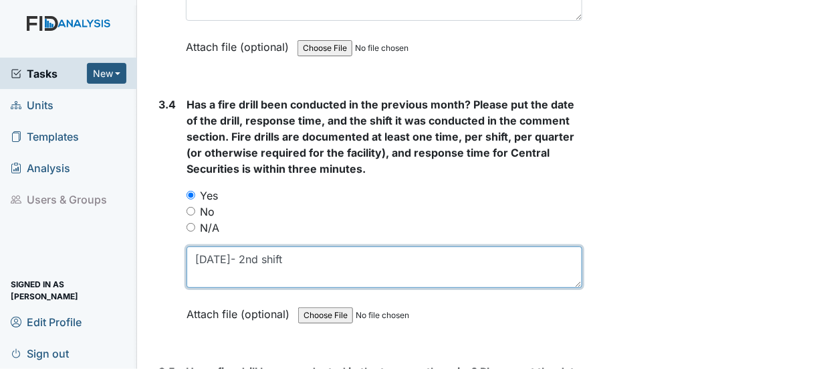
click at [289, 246] on textarea "[DATE]- 2nd shift" at bounding box center [385, 266] width 396 height 41
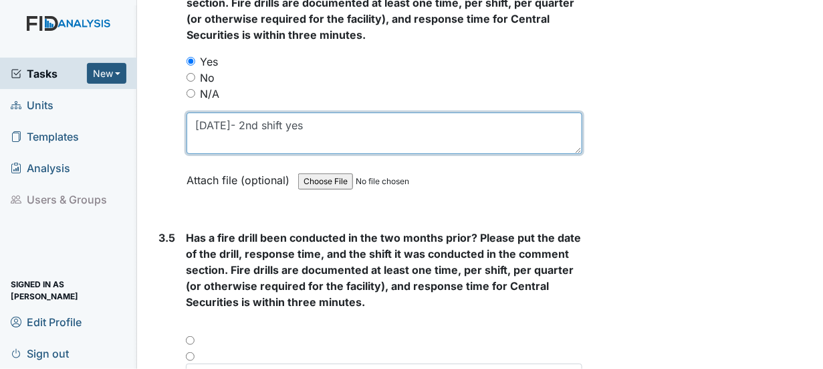
scroll to position [6355, 0]
click at [341, 112] on textarea "[DATE]- 2nd shift yes" at bounding box center [385, 132] width 396 height 41
click at [340, 112] on textarea "[DATE]- 2nd shift yes" at bounding box center [385, 132] width 396 height 41
click at [338, 112] on textarea "[DATE]- 2nd shift yes" at bounding box center [385, 132] width 396 height 41
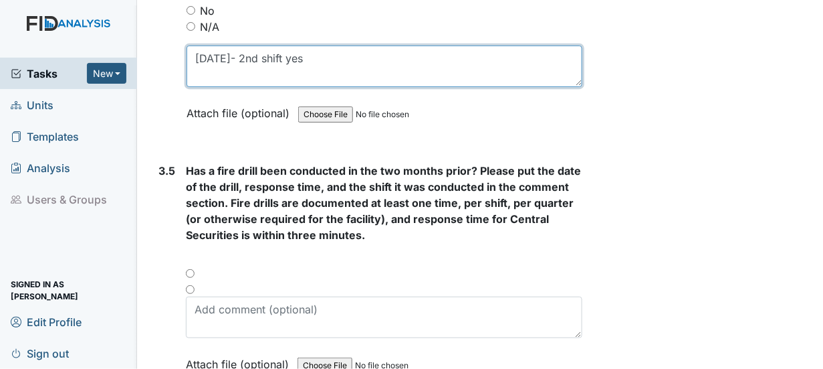
type textarea "[DATE]- 2nd shift yes"
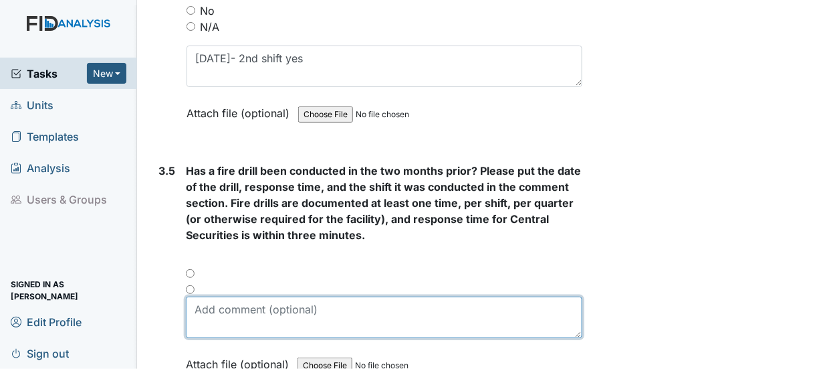
click at [203, 296] on textarea at bounding box center [384, 316] width 397 height 41
click at [252, 296] on textarea "[DATE] 1st yes" at bounding box center [384, 316] width 397 height 41
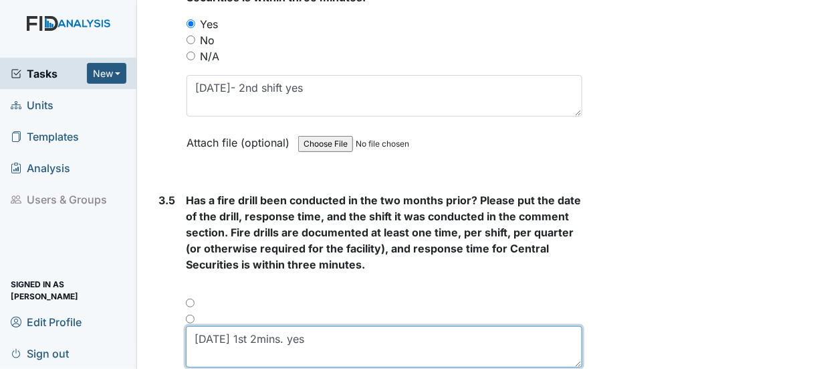
scroll to position [6355, 0]
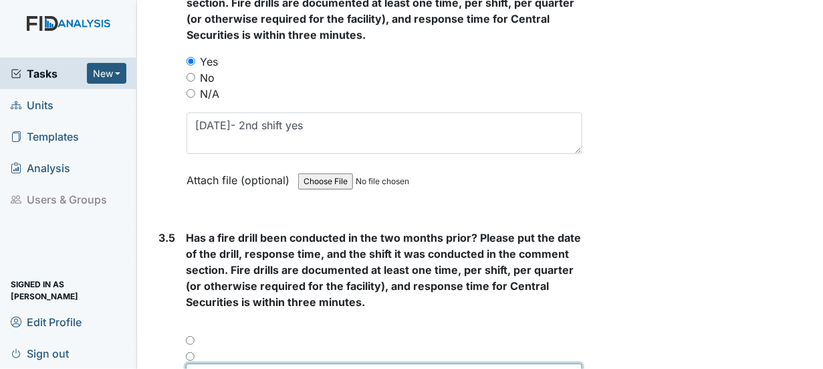
type textarea "[DATE] 1st 2mins. yes"
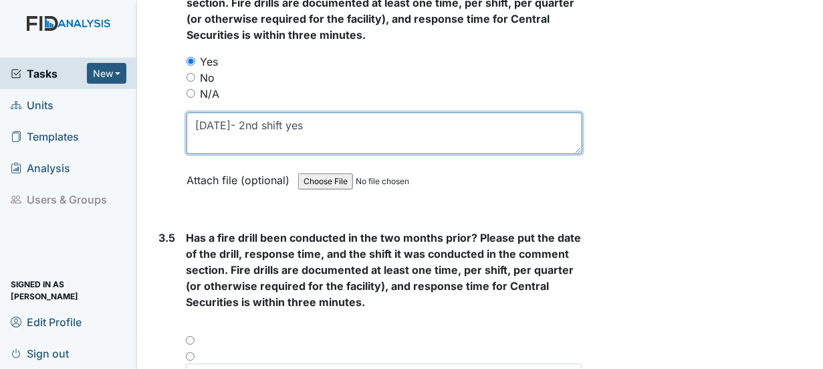
click at [286, 112] on textarea "[DATE]- 2nd shift yes" at bounding box center [385, 132] width 396 height 41
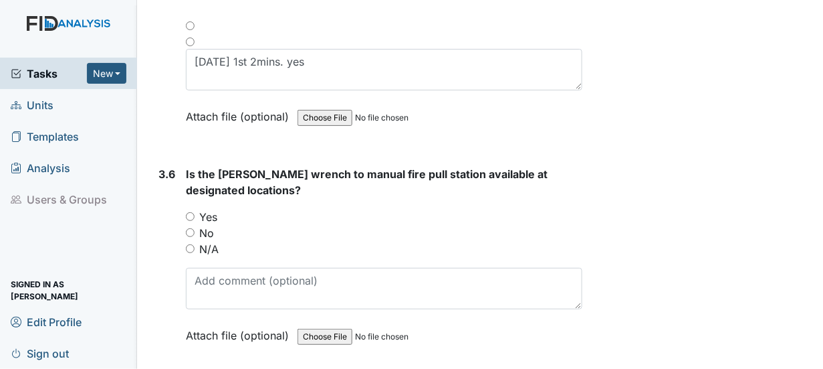
scroll to position [6689, 0]
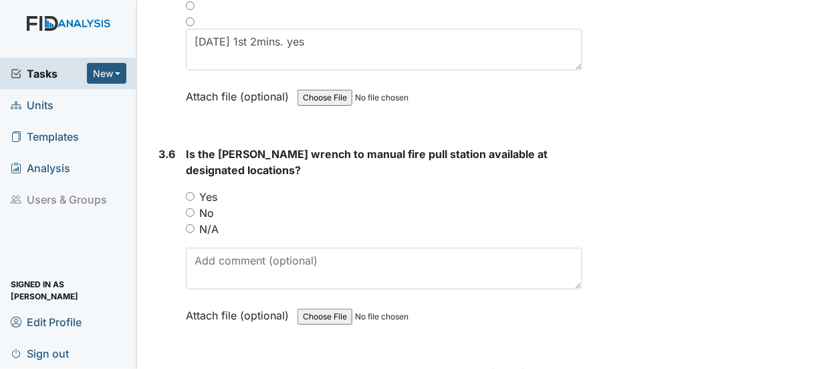
type textarea "[DATE]- 2nd shift 2mins. yes"
click at [189, 192] on input "Yes" at bounding box center [190, 196] width 9 height 9
radio input "true"
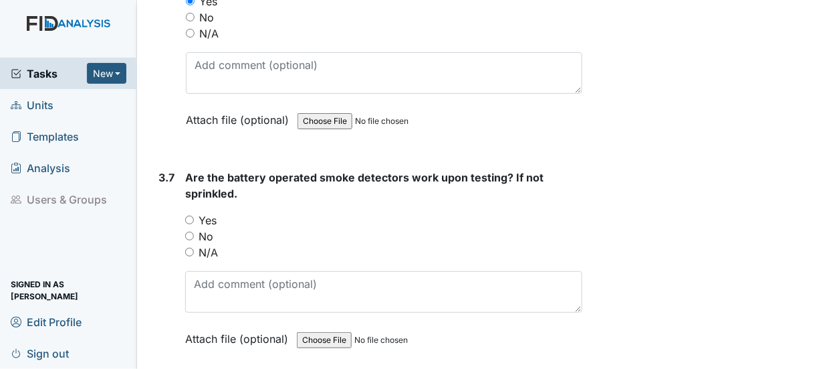
scroll to position [6890, 0]
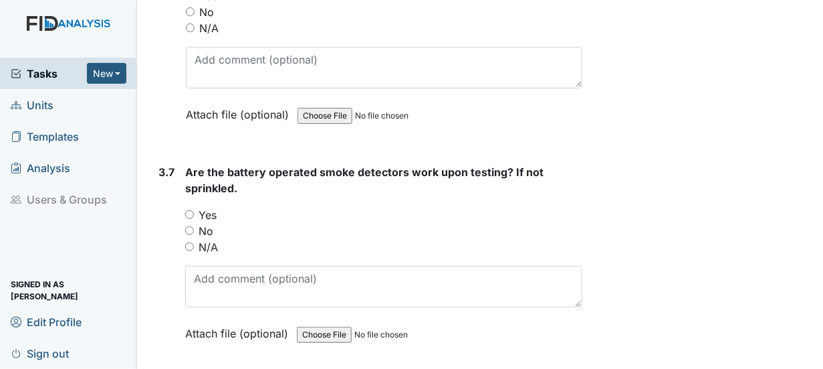
click at [189, 210] on input "Yes" at bounding box center [189, 214] width 9 height 9
radio input "true"
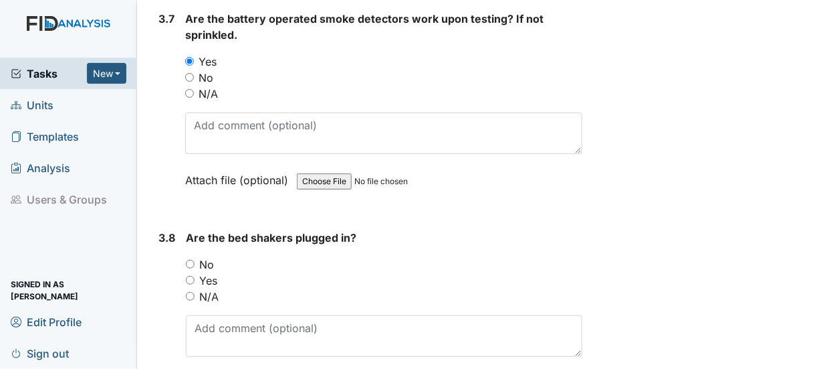
scroll to position [7024, 0]
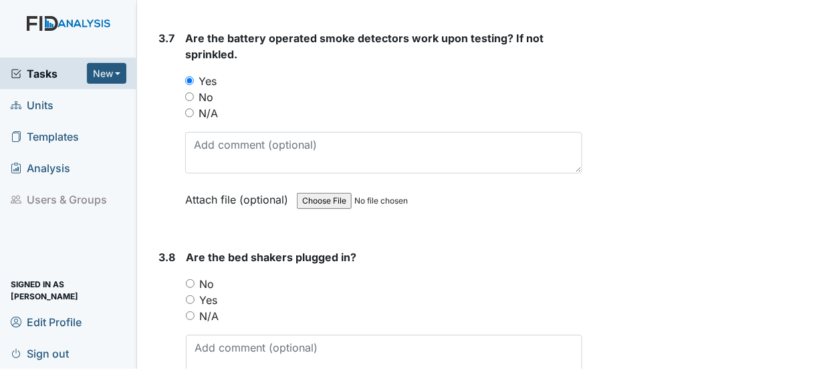
click at [191, 311] on input "N/A" at bounding box center [190, 315] width 9 height 9
radio input "true"
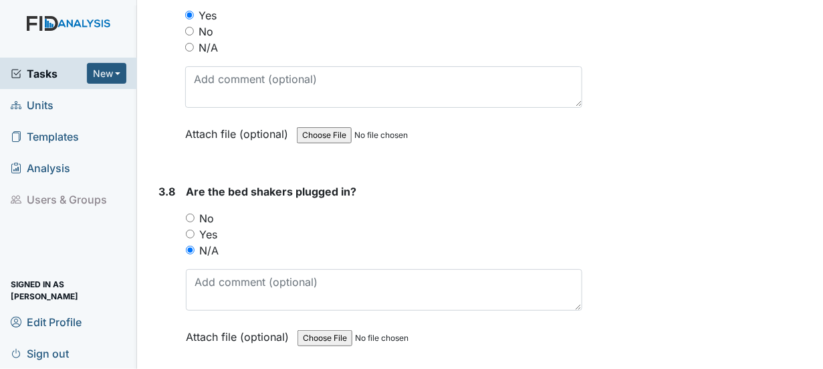
scroll to position [7224, 0]
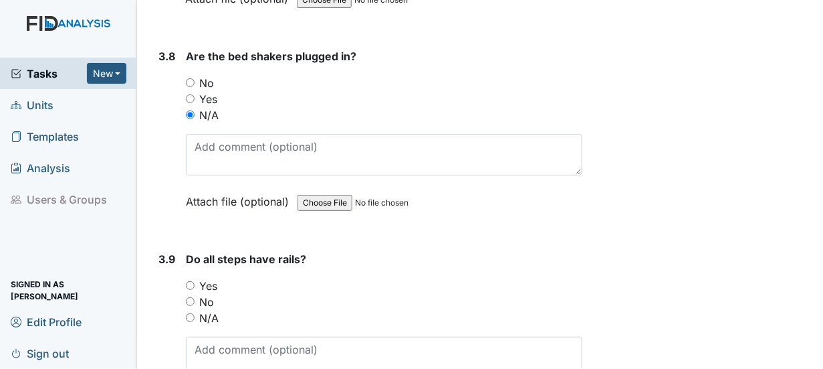
click at [189, 313] on input "N/A" at bounding box center [190, 317] width 9 height 9
radio input "true"
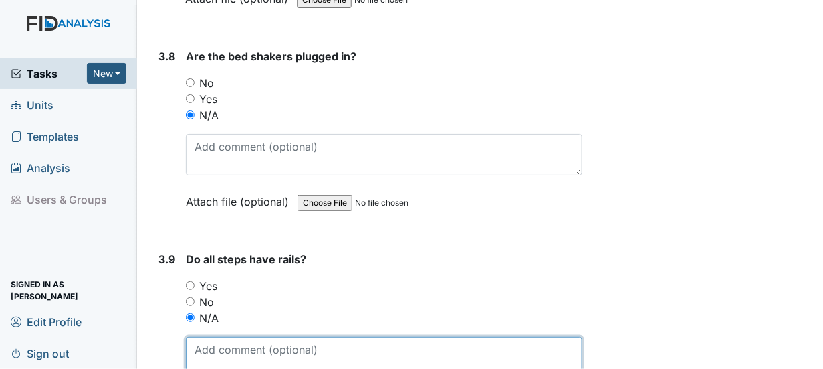
click at [204, 336] on textarea at bounding box center [384, 356] width 397 height 41
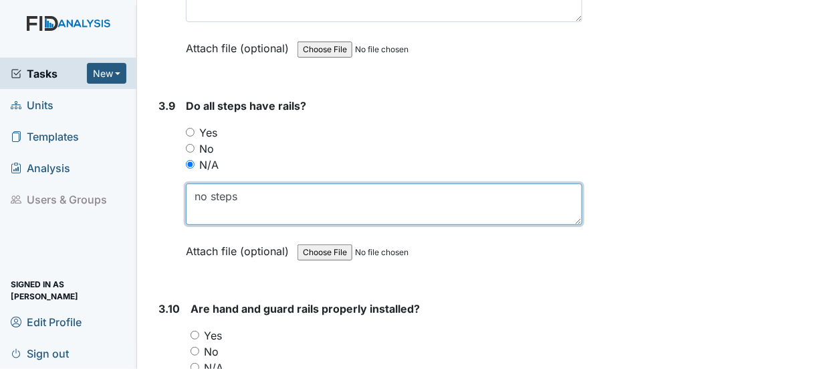
scroll to position [7358, 0]
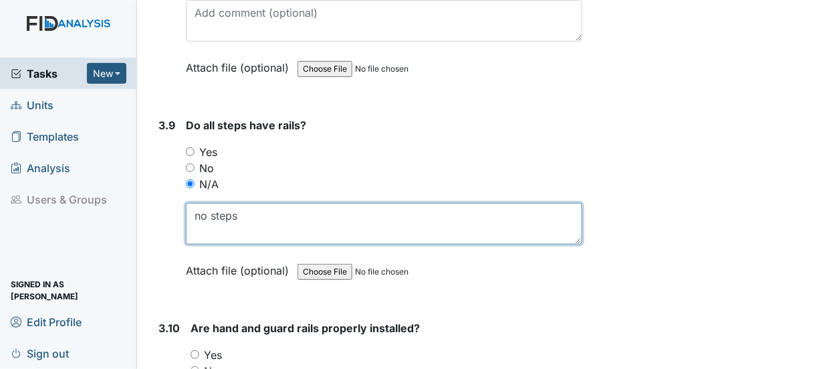
type textarea "no steps"
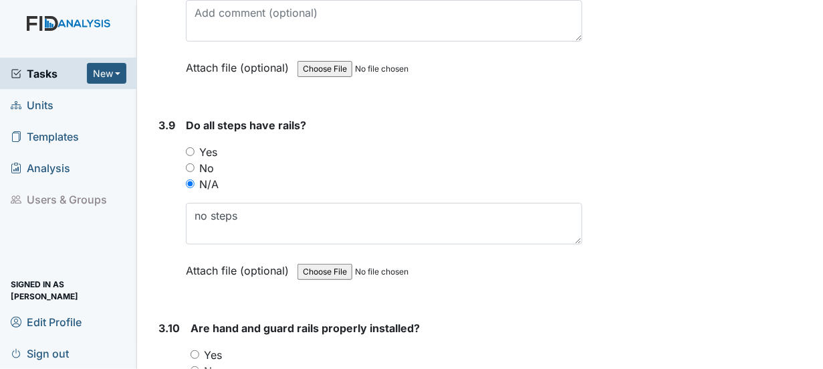
click at [191, 350] on input "Yes" at bounding box center [195, 354] width 9 height 9
radio input "true"
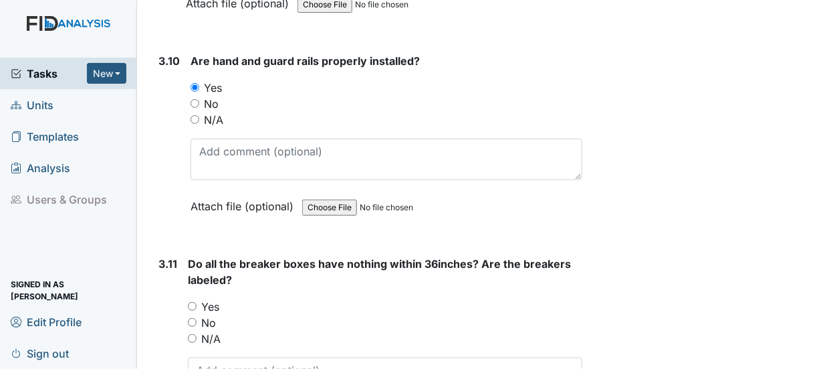
scroll to position [7626, 0]
click at [192, 301] on input "Yes" at bounding box center [192, 305] width 9 height 9
radio input "true"
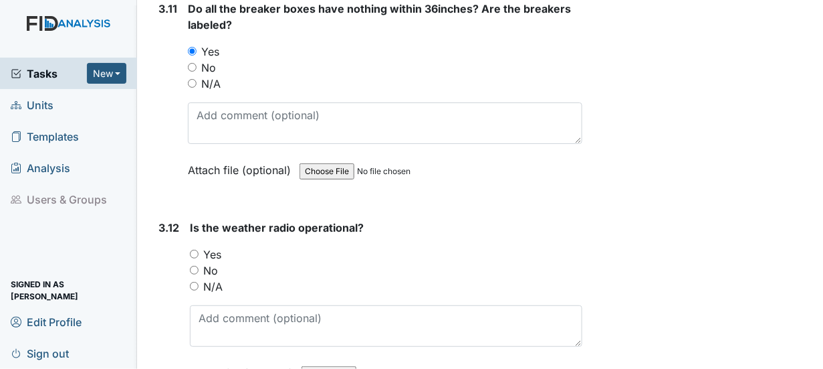
scroll to position [7893, 0]
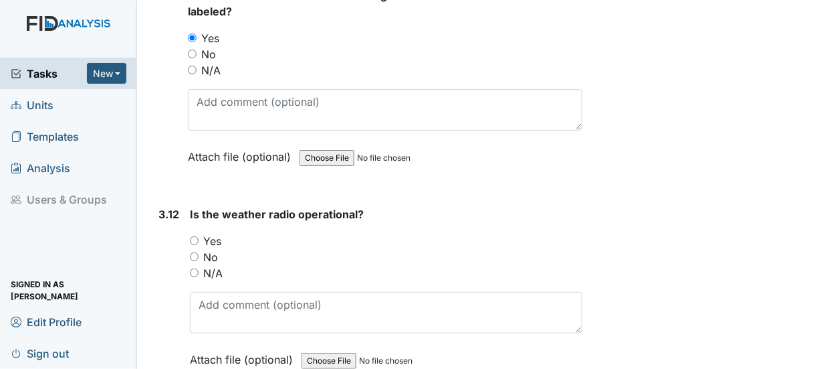
click at [193, 236] on input "Yes" at bounding box center [194, 240] width 9 height 9
radio input "true"
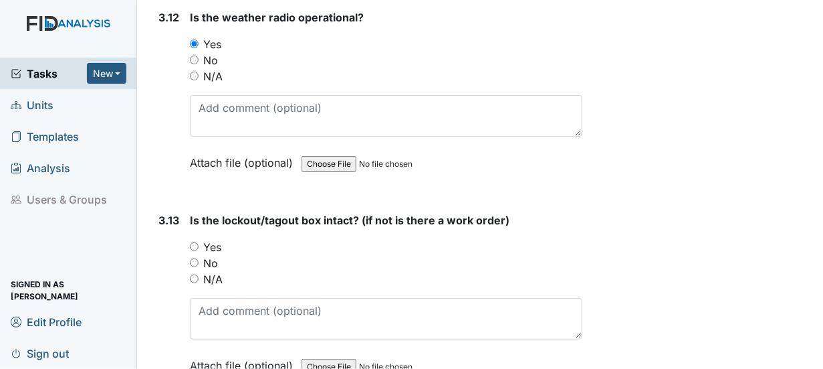
scroll to position [8094, 0]
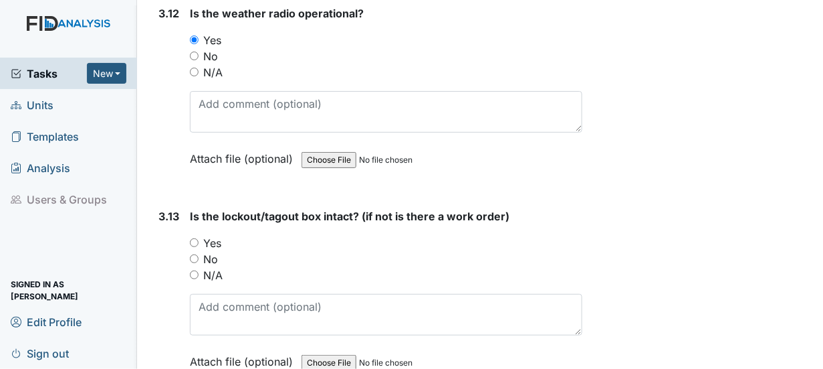
click at [195, 238] on input "Yes" at bounding box center [194, 242] width 9 height 9
radio input "true"
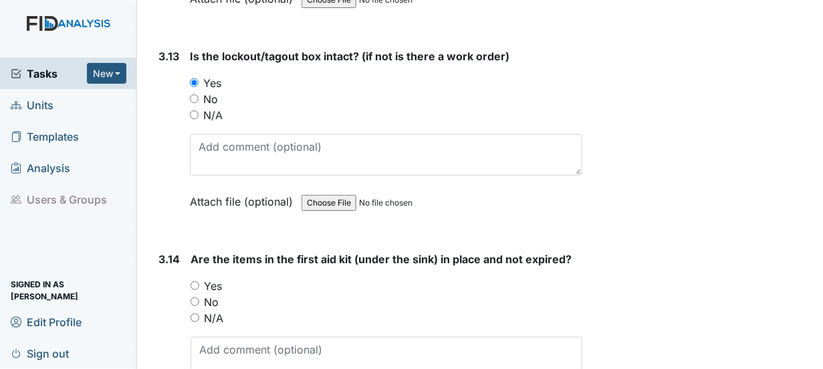
scroll to position [8295, 0]
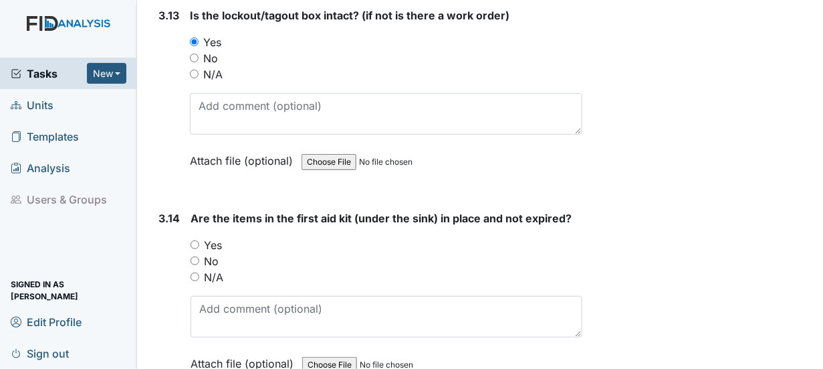
click at [196, 240] on input "Yes" at bounding box center [195, 244] width 9 height 9
radio input "true"
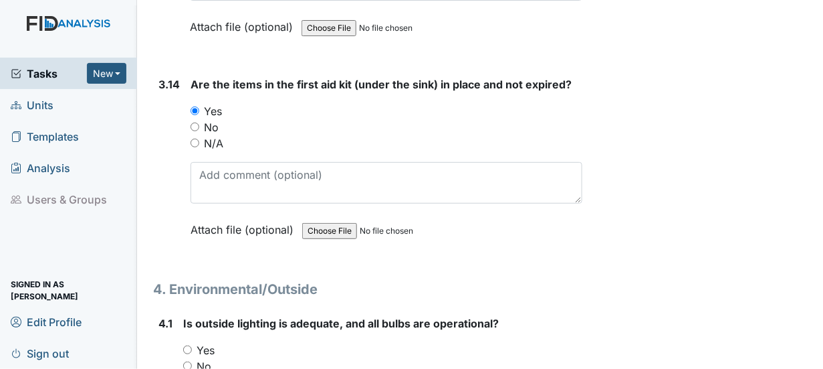
scroll to position [8495, 0]
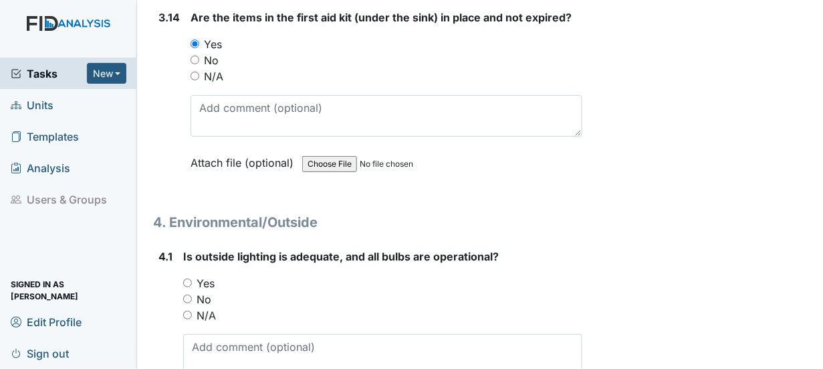
click at [184, 278] on input "Yes" at bounding box center [187, 282] width 9 height 9
radio input "true"
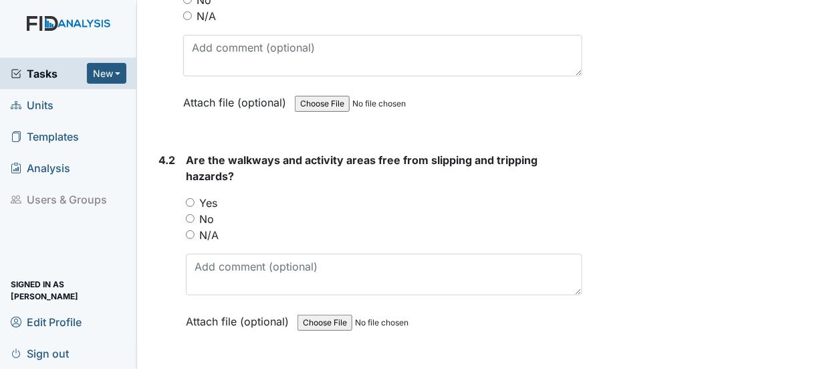
scroll to position [8830, 0]
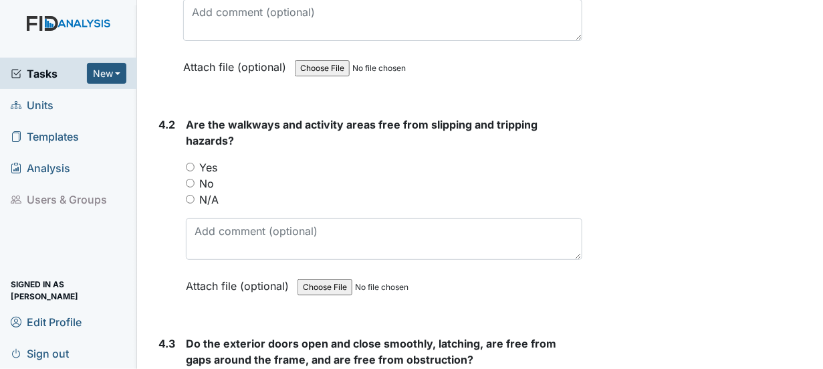
click at [187, 163] on input "Yes" at bounding box center [190, 167] width 9 height 9
radio input "true"
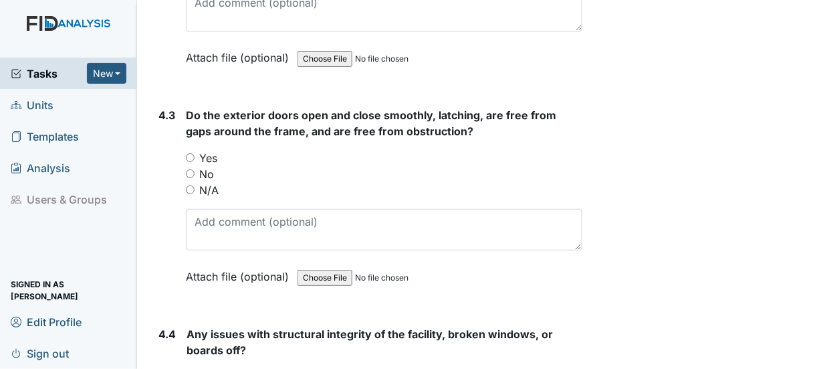
scroll to position [9097, 0]
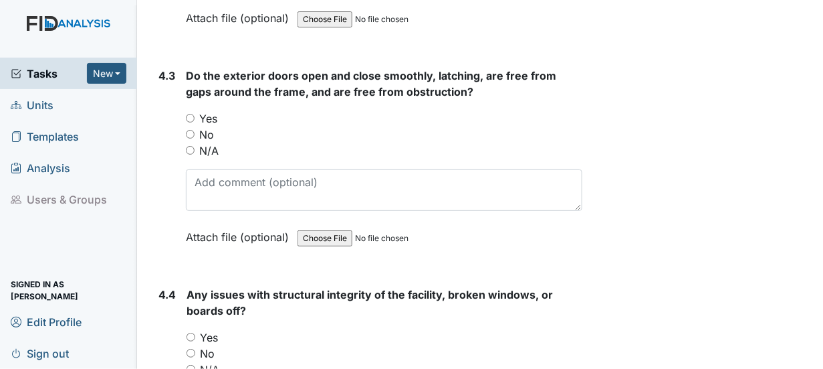
click at [190, 114] on input "Yes" at bounding box center [190, 118] width 9 height 9
radio input "true"
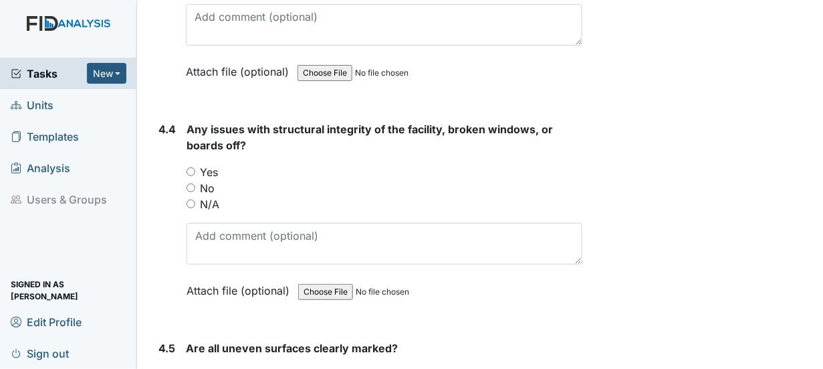
scroll to position [9298, 0]
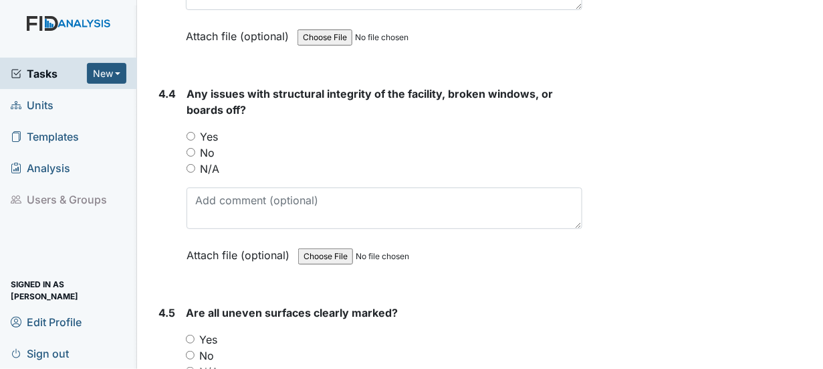
click at [190, 148] on input "No" at bounding box center [191, 152] width 9 height 9
radio input "true"
click at [191, 334] on input "Yes" at bounding box center [190, 338] width 9 height 9
radio input "true"
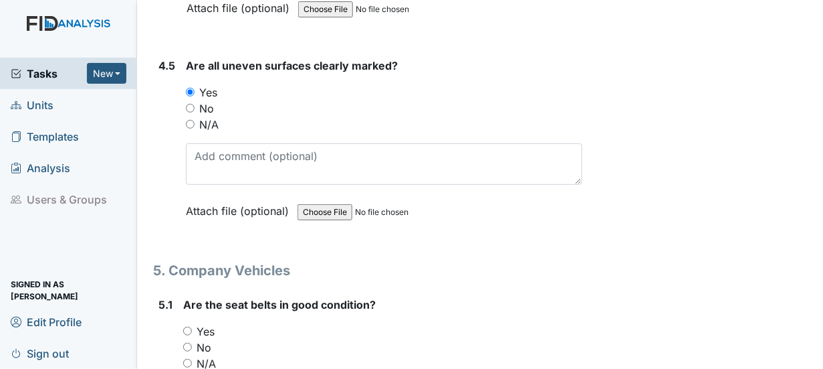
scroll to position [9565, 0]
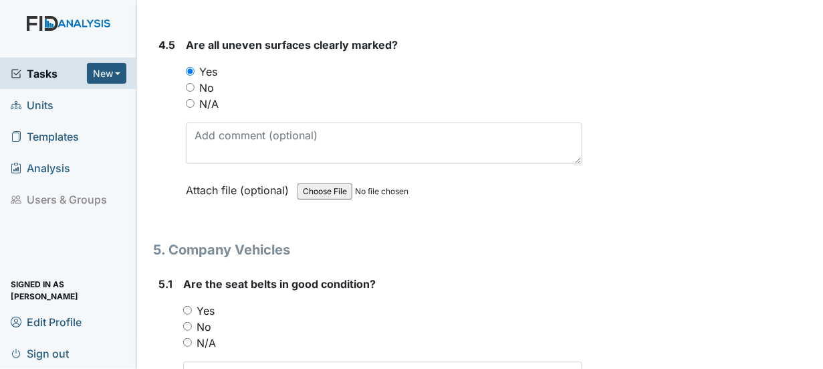
drag, startPoint x: 185, startPoint y: 254, endPoint x: 193, endPoint y: 259, distance: 9.1
click at [187, 306] on input "Yes" at bounding box center [187, 310] width 9 height 9
radio input "true"
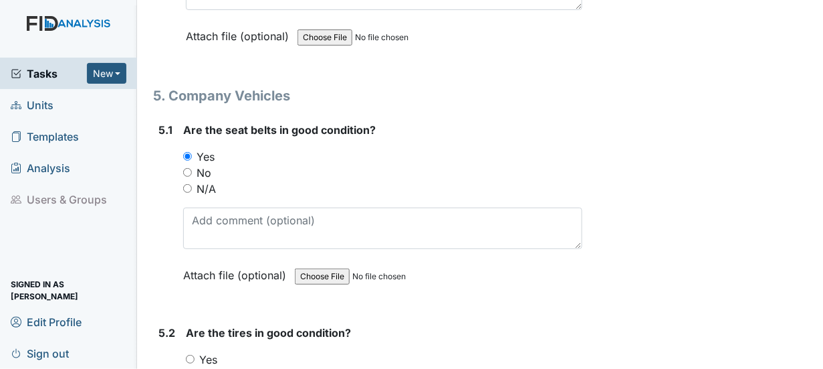
scroll to position [9766, 0]
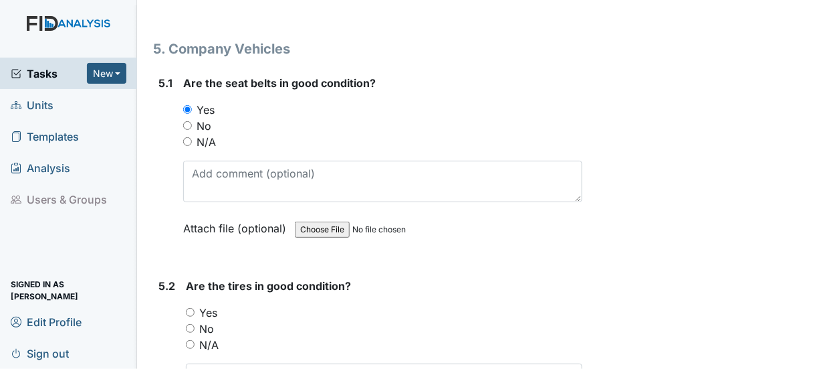
click at [191, 308] on input "Yes" at bounding box center [190, 312] width 9 height 9
radio input "true"
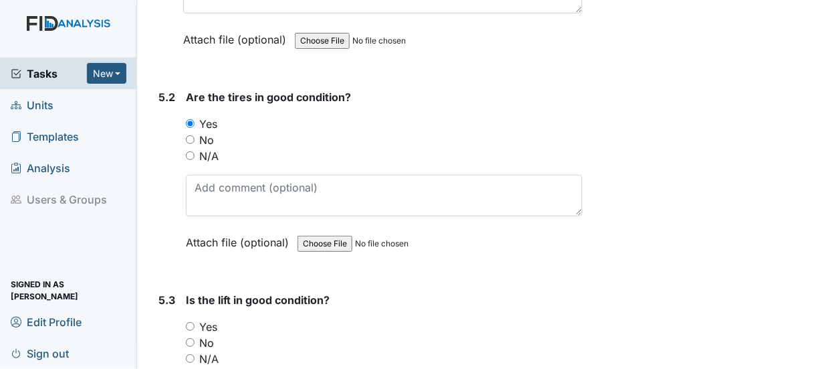
scroll to position [9967, 0]
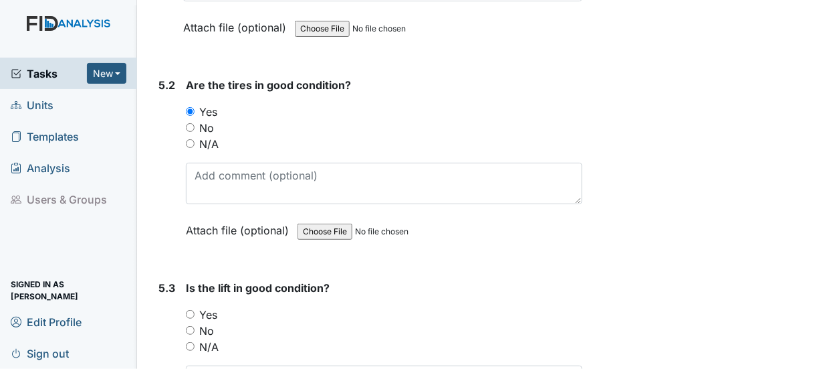
click at [191, 310] on input "Yes" at bounding box center [190, 314] width 9 height 9
radio input "true"
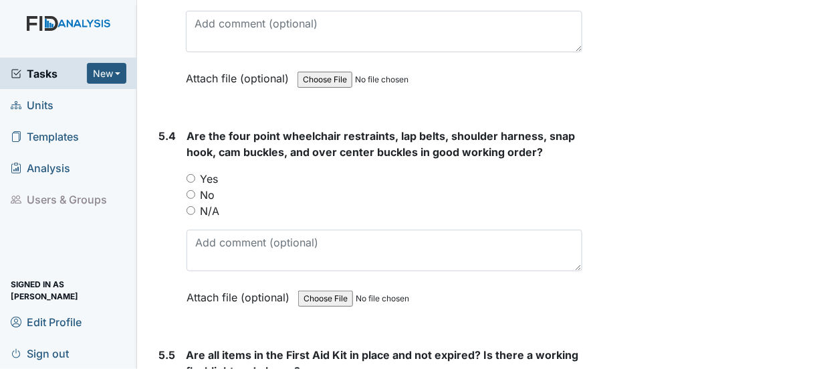
scroll to position [10301, 0]
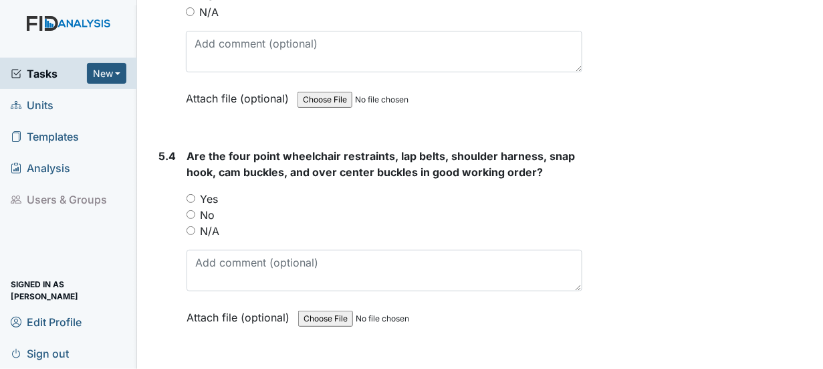
click at [189, 194] on input "Yes" at bounding box center [191, 198] width 9 height 9
radio input "true"
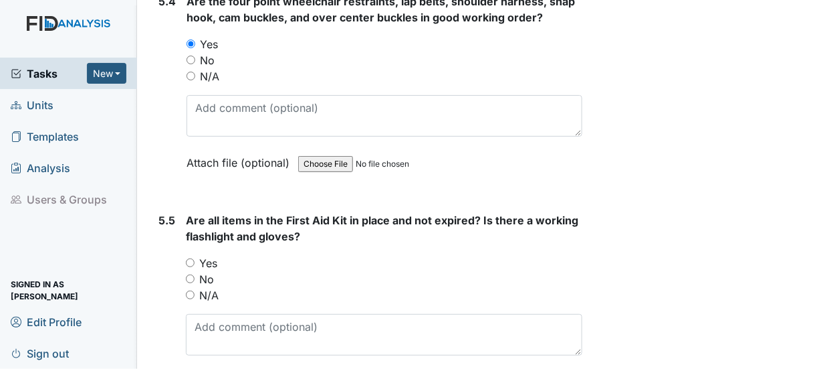
scroll to position [10502, 0]
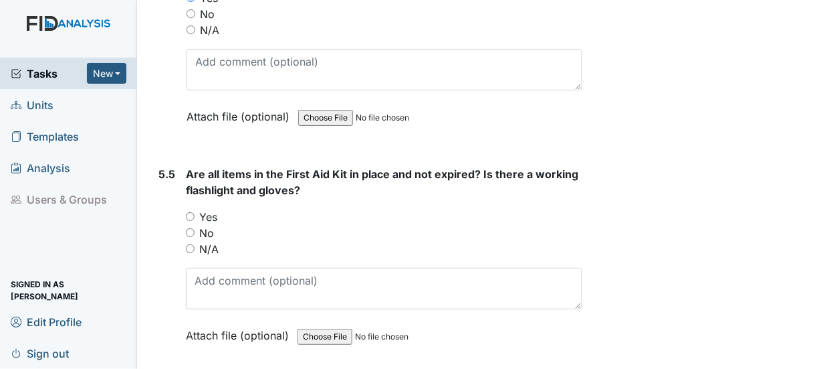
click at [191, 212] on input "Yes" at bounding box center [190, 216] width 9 height 9
radio input "true"
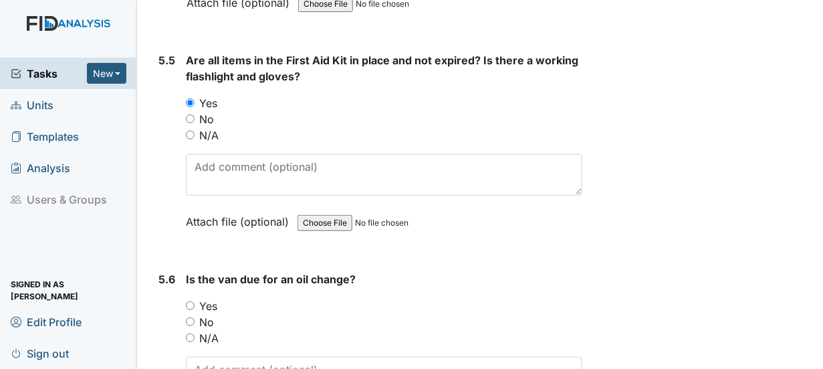
scroll to position [10636, 0]
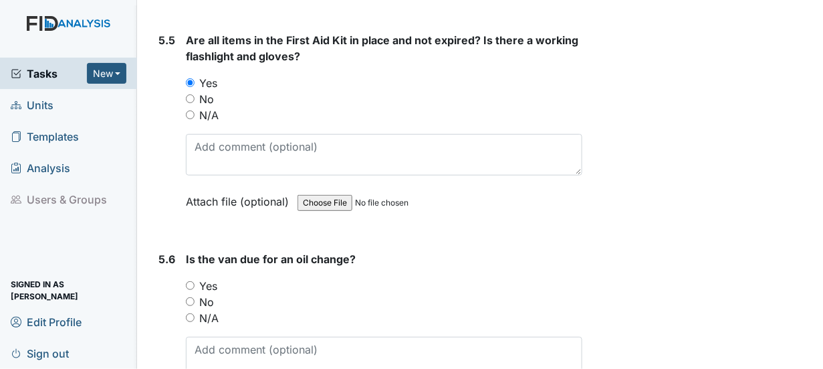
drag, startPoint x: 187, startPoint y: 237, endPoint x: 197, endPoint y: 239, distance: 9.6
click at [191, 297] on input "No" at bounding box center [190, 301] width 9 height 9
radio input "true"
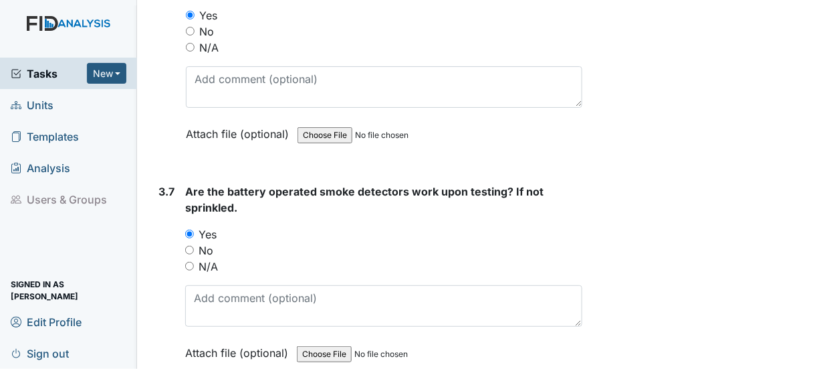
scroll to position [6882, 0]
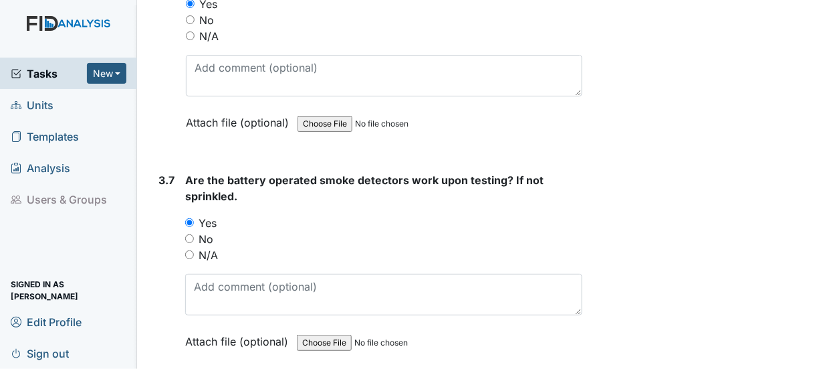
click at [189, 250] on input "N/A" at bounding box center [189, 254] width 9 height 9
radio input "true"
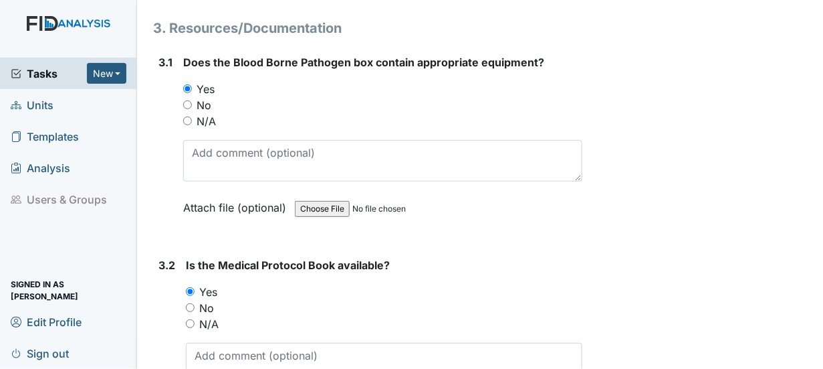
scroll to position [5611, 0]
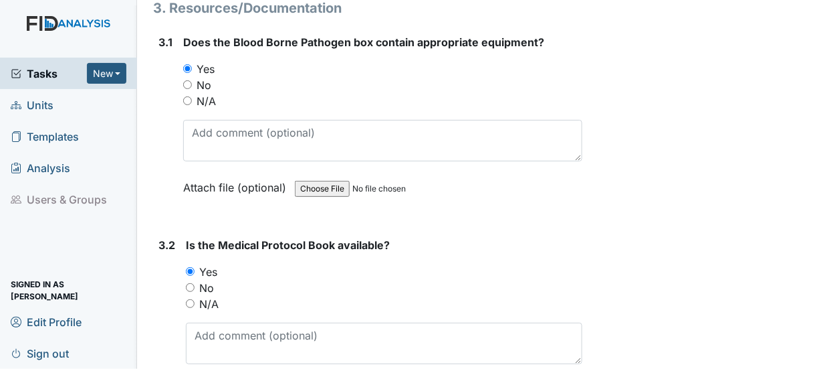
click at [192, 299] on input "N/A" at bounding box center [190, 303] width 9 height 9
radio input "true"
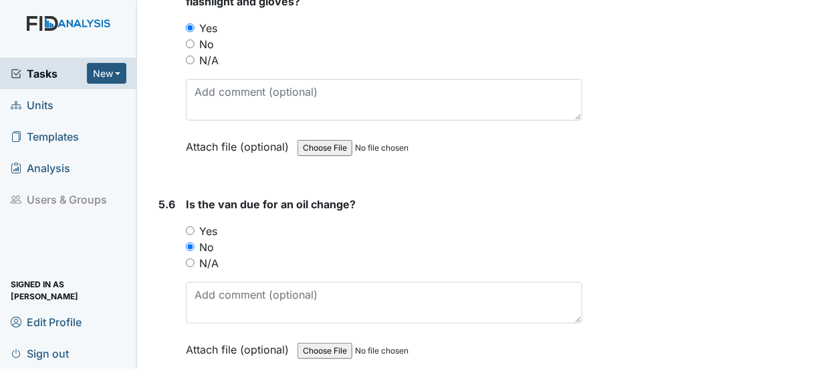
scroll to position [10695, 0]
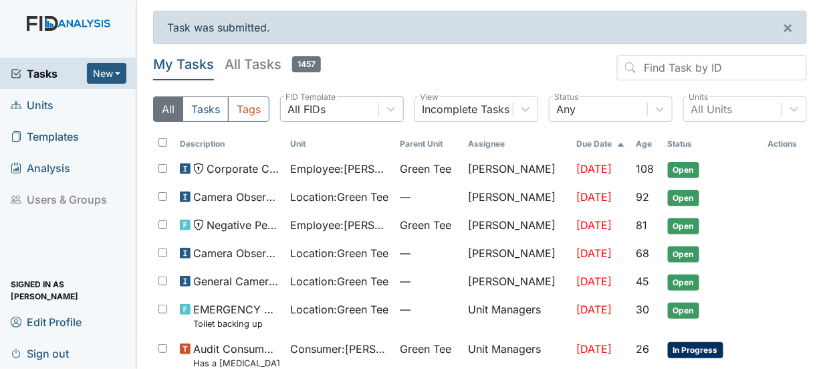
click at [295, 109] on div "All FIDs" at bounding box center [307, 109] width 38 height 16
click at [396, 112] on div at bounding box center [391, 109] width 24 height 24
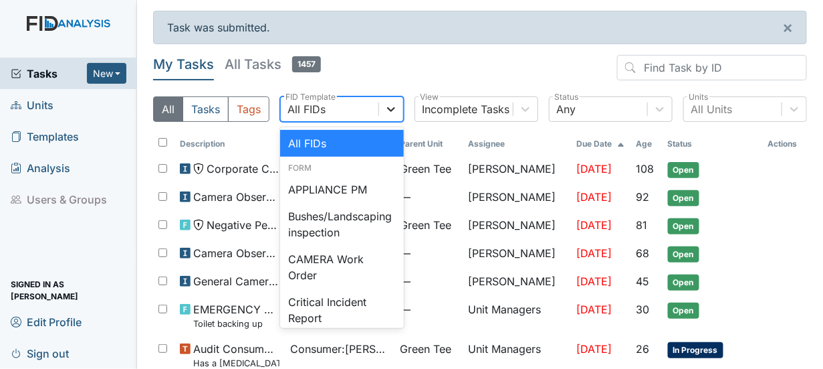
click at [385, 112] on icon at bounding box center [391, 108] width 13 height 13
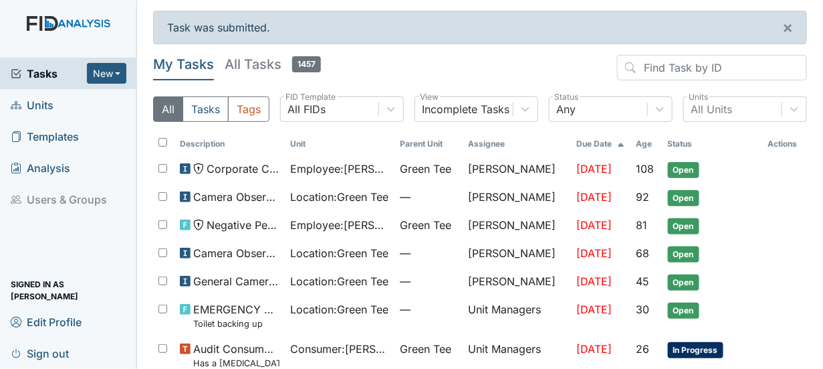
click at [407, 72] on header "My Tasks All Tasks 1457" at bounding box center [480, 70] width 654 height 31
click at [205, 107] on button "Tasks" at bounding box center [206, 108] width 46 height 25
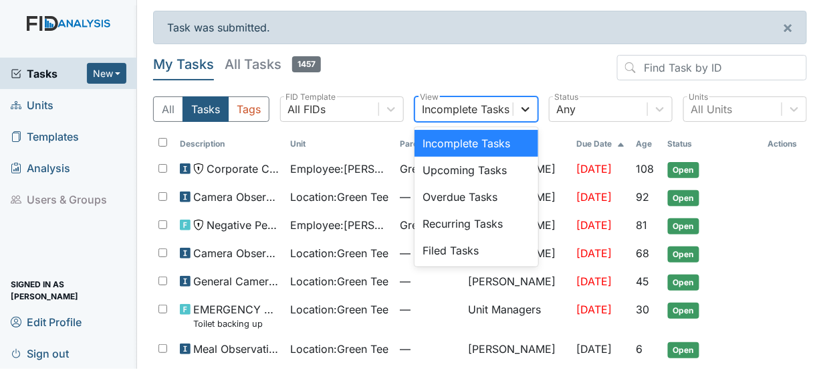
click at [522, 110] on icon at bounding box center [526, 109] width 8 height 5
click at [470, 249] on div "Filed Tasks" at bounding box center [477, 250] width 124 height 27
